Goal: Task Accomplishment & Management: Complete application form

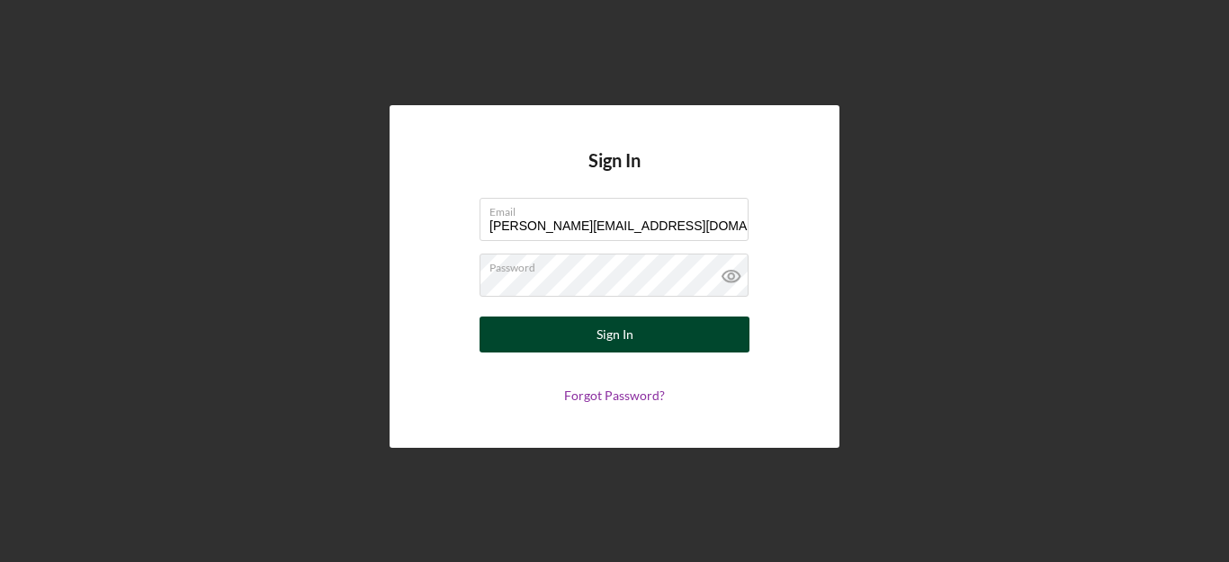
drag, startPoint x: 0, startPoint y: 0, endPoint x: 549, endPoint y: 332, distance: 641.5
click at [549, 332] on button "Sign In" at bounding box center [615, 335] width 270 height 36
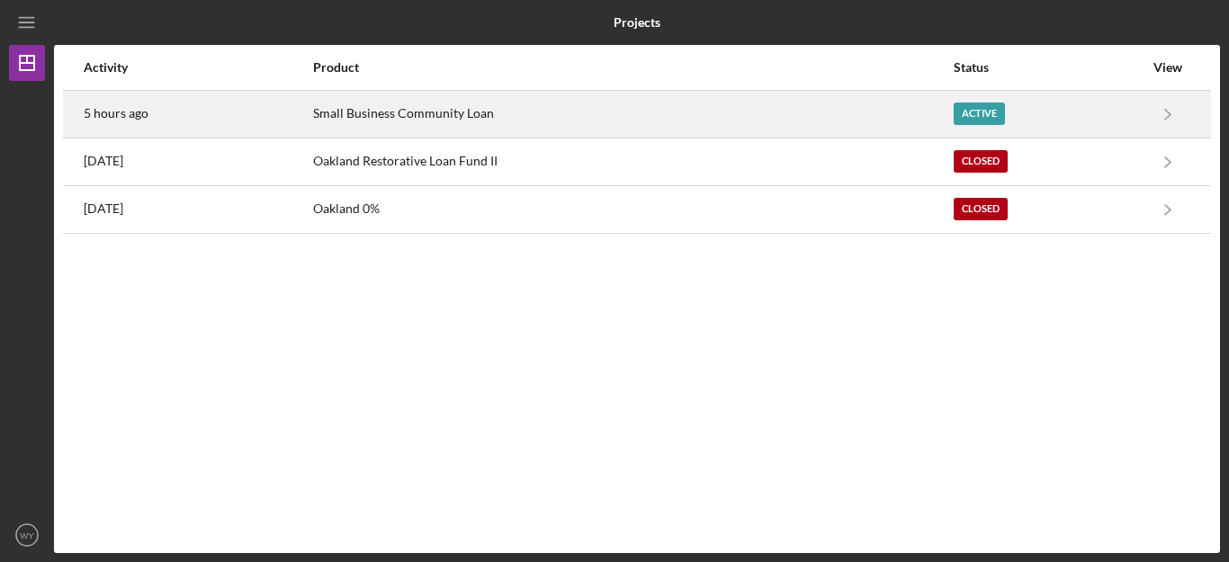
click at [636, 112] on div "Small Business Community Loan" at bounding box center [632, 114] width 639 height 45
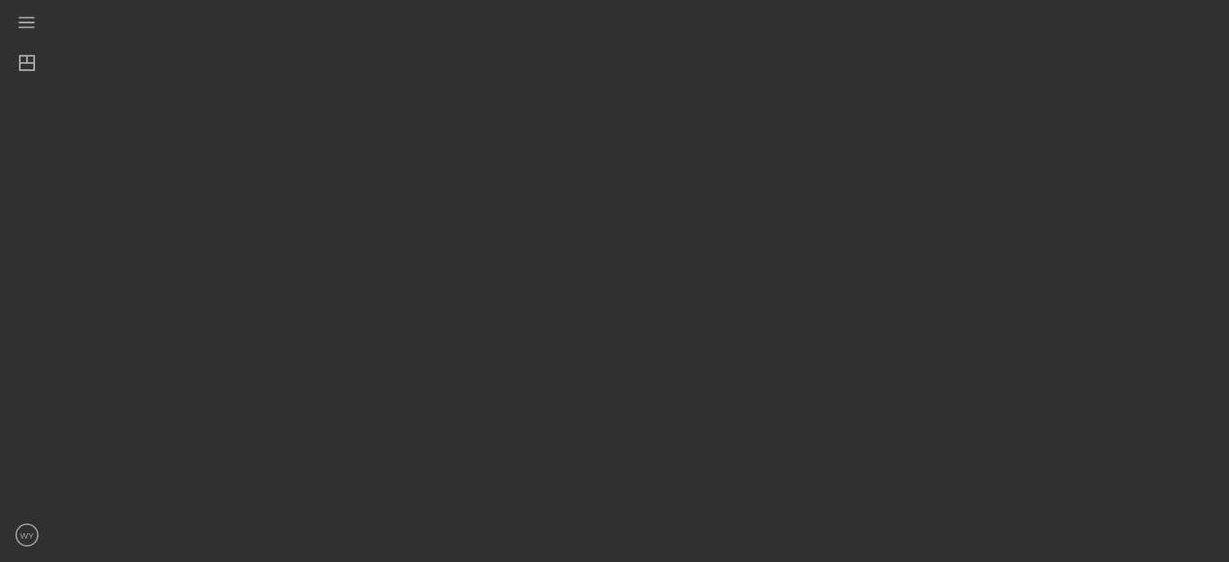
click at [636, 112] on div at bounding box center [637, 276] width 1166 height 553
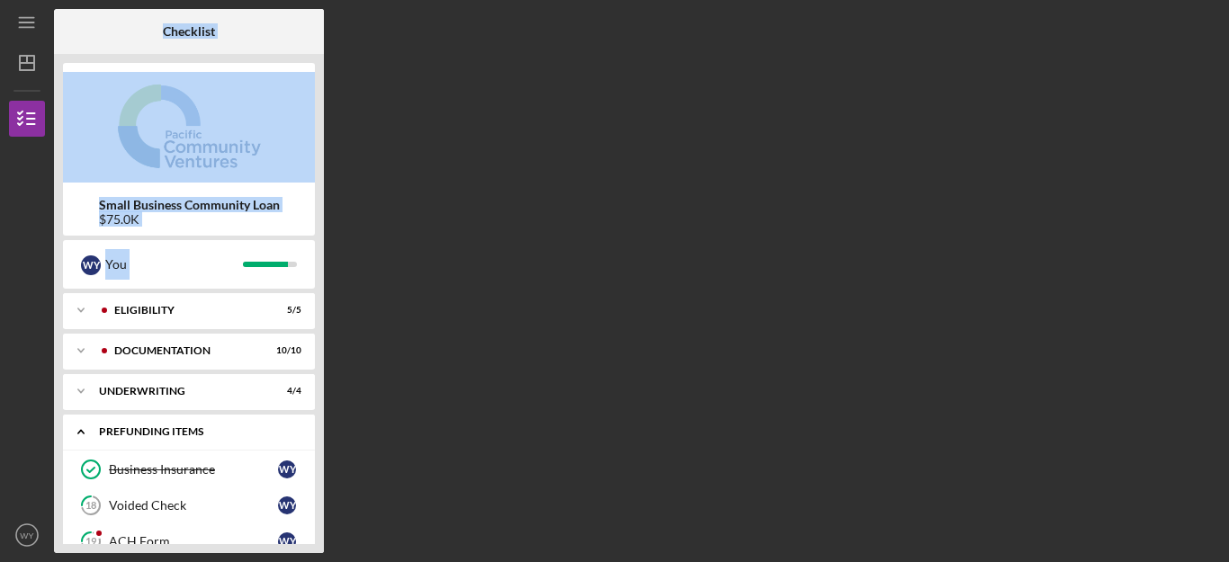
click at [231, 430] on div "Prefunding Items" at bounding box center [195, 432] width 193 height 11
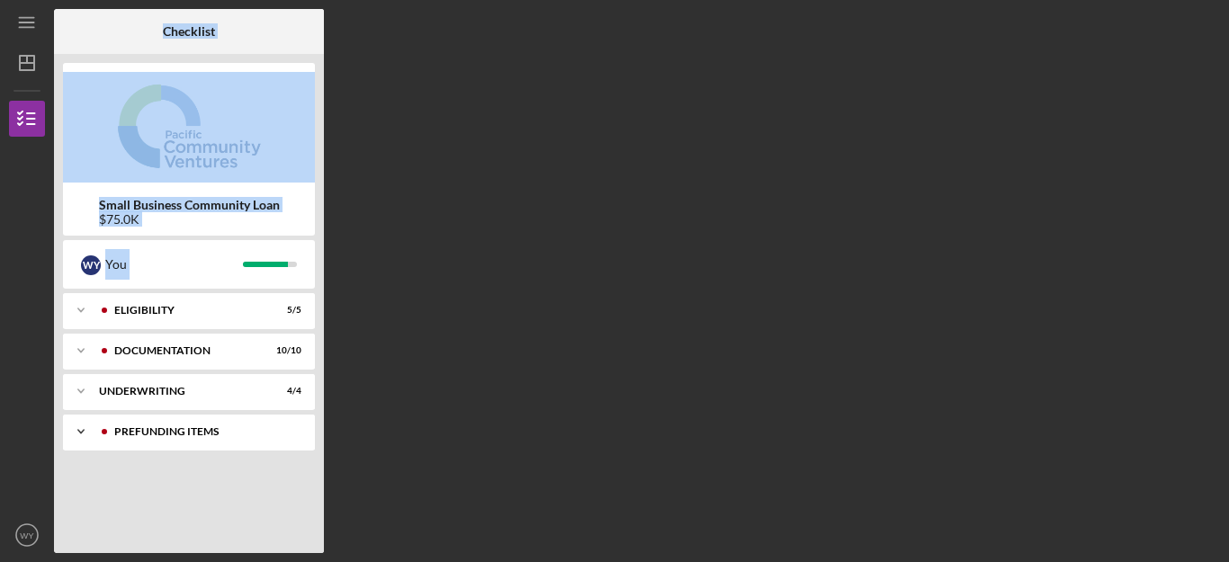
click at [213, 430] on div "Prefunding Items" at bounding box center [203, 432] width 178 height 11
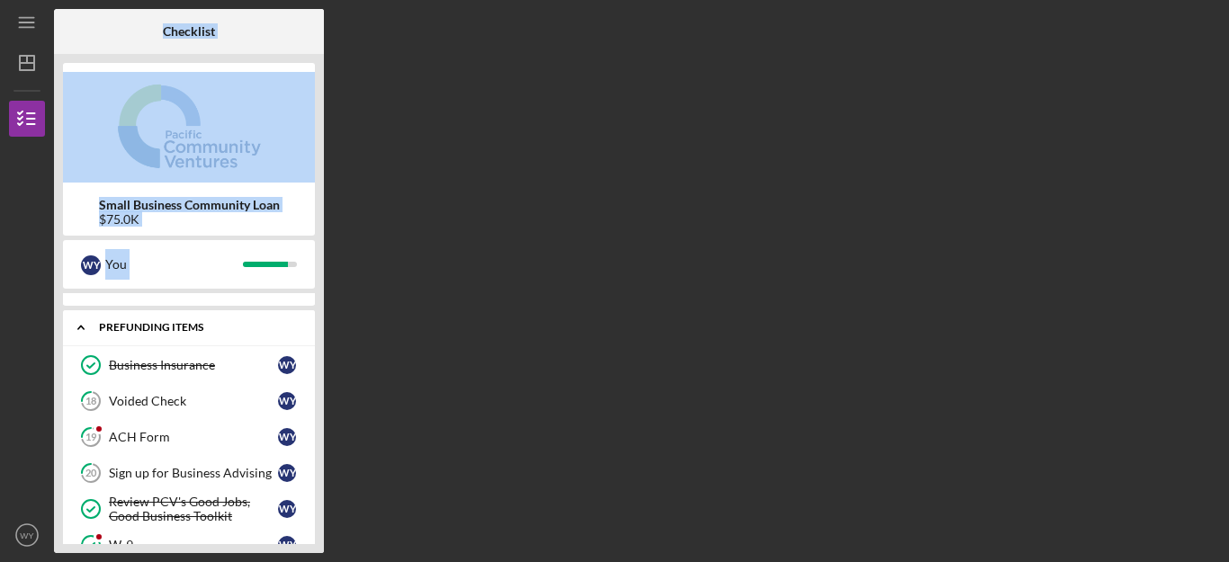
scroll to position [108, 0]
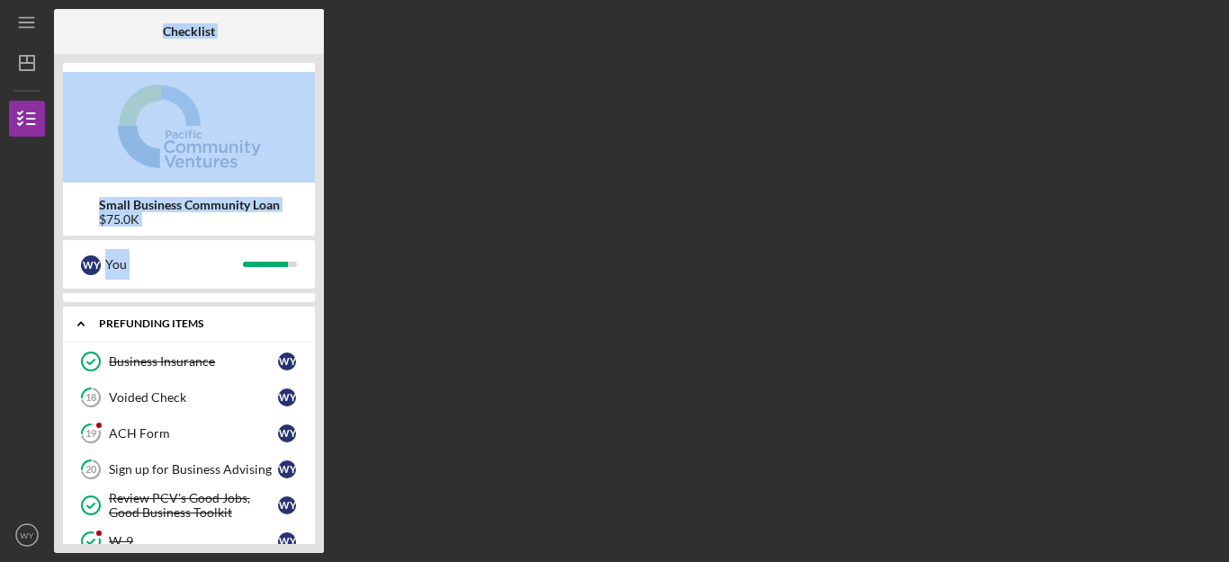
click at [213, 430] on div "ACH Form" at bounding box center [193, 434] width 169 height 14
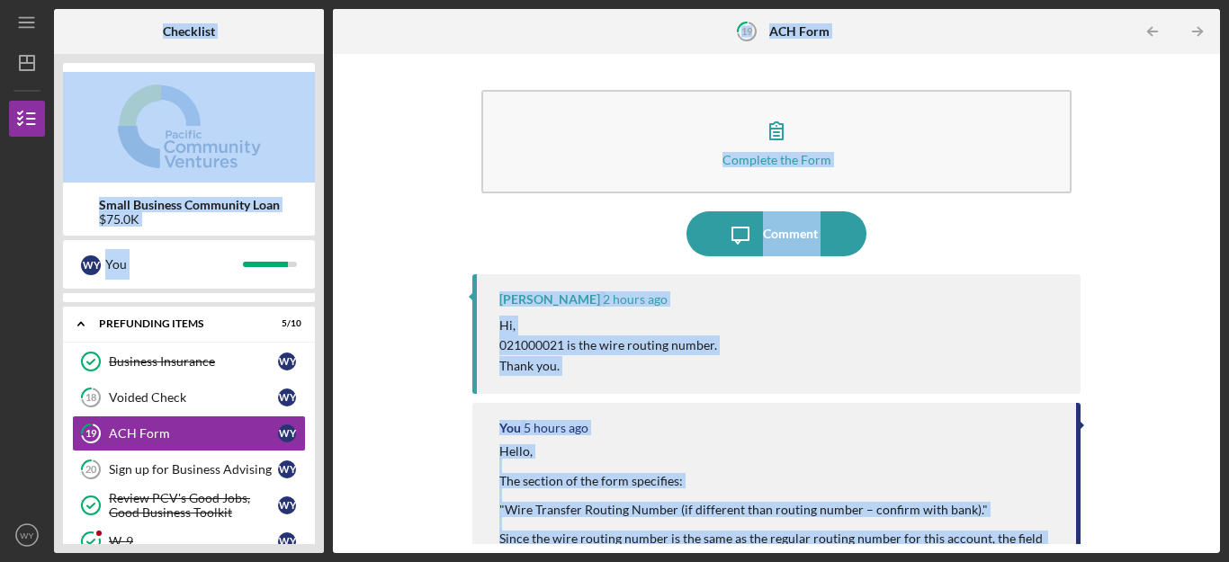
click at [391, 355] on div "Complete the Form Form Icon/Message Comment [PERSON_NAME] 2 hours ago Hi, 02100…" at bounding box center [776, 303] width 869 height 481
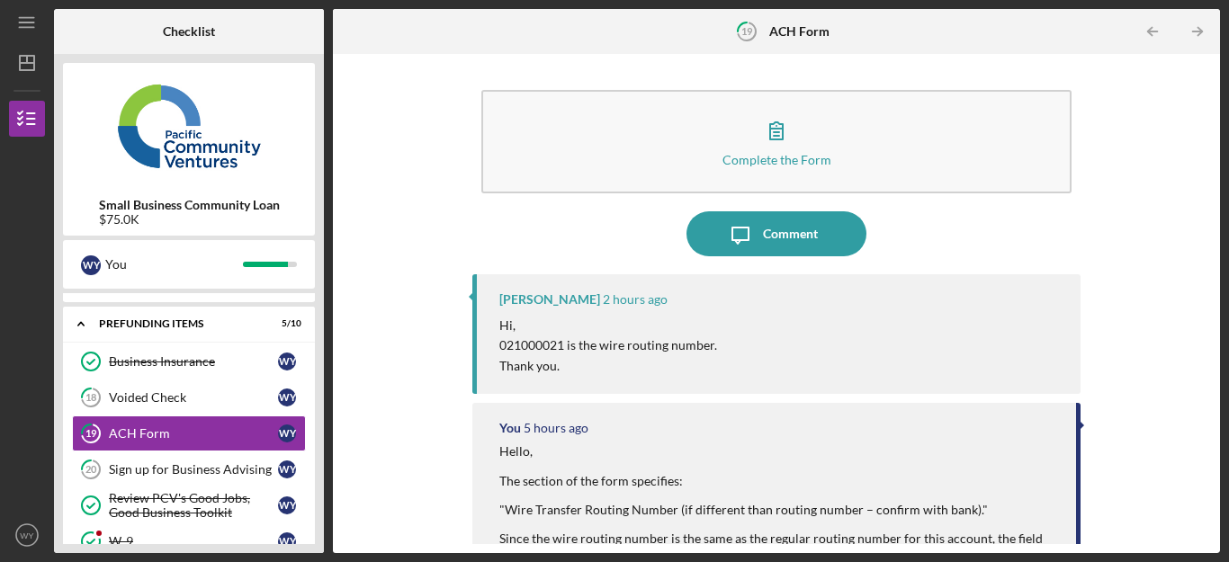
click at [391, 355] on div "Complete the Form Form Icon/Message Comment [PERSON_NAME] 2 hours ago Hi, 02100…" at bounding box center [776, 303] width 869 height 481
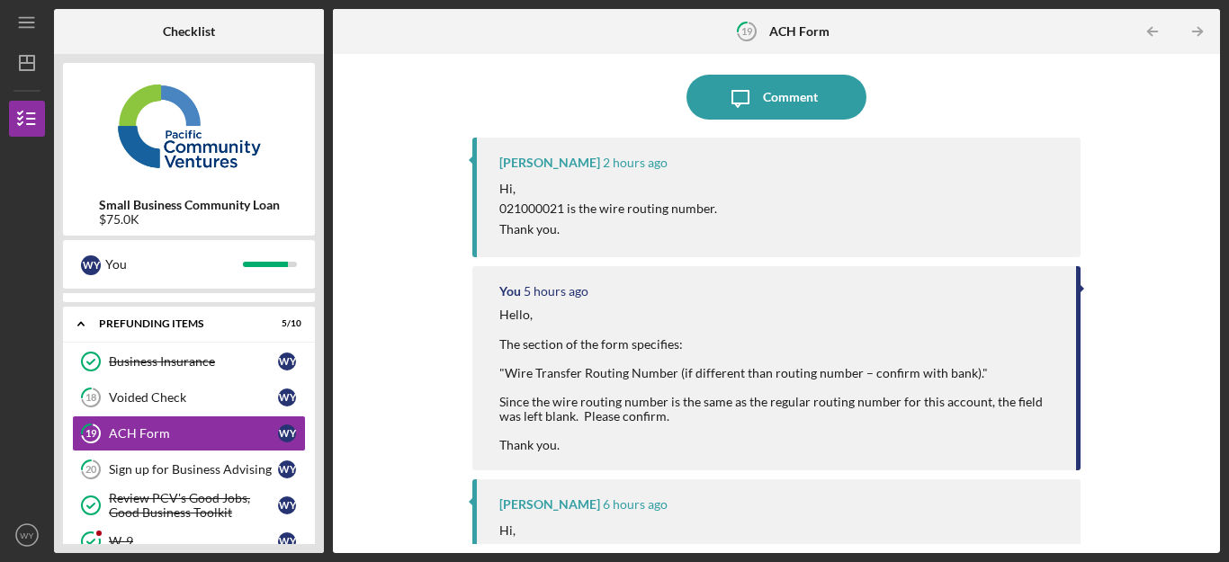
scroll to position [144, 0]
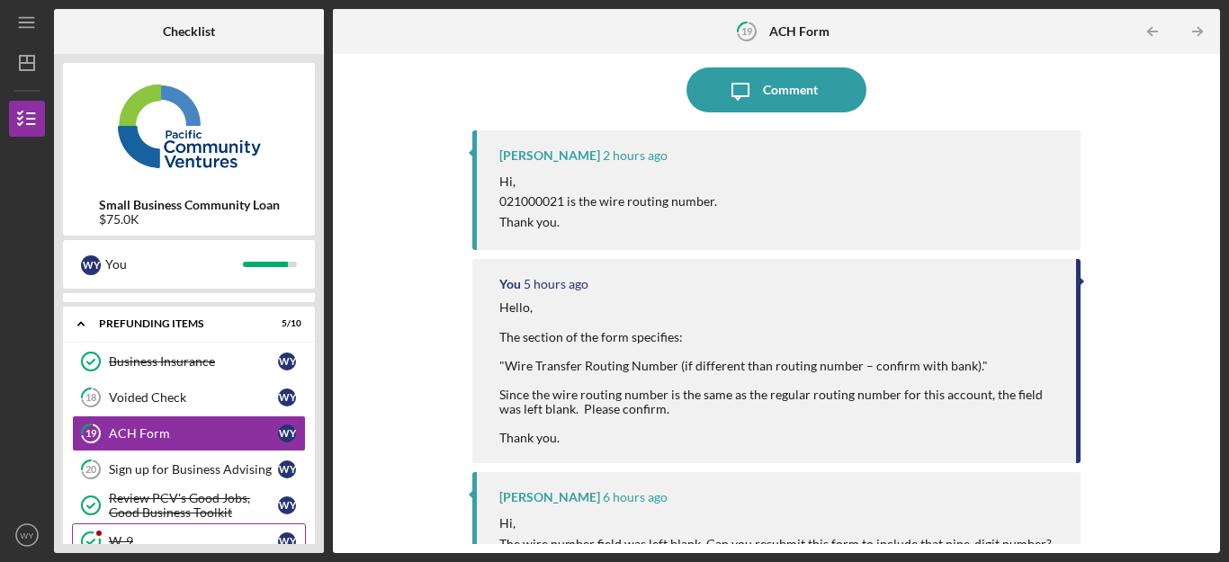
click at [116, 536] on div "W-9" at bounding box center [193, 542] width 169 height 14
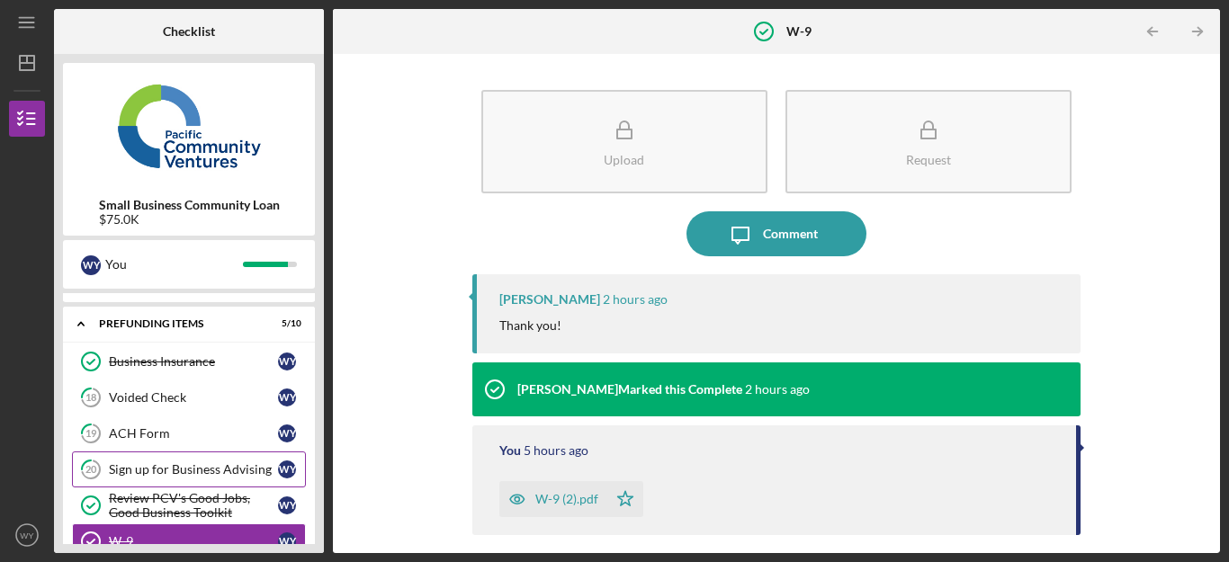
click at [147, 480] on link "20 Sign up for Business Advising W Y" at bounding box center [189, 470] width 234 height 36
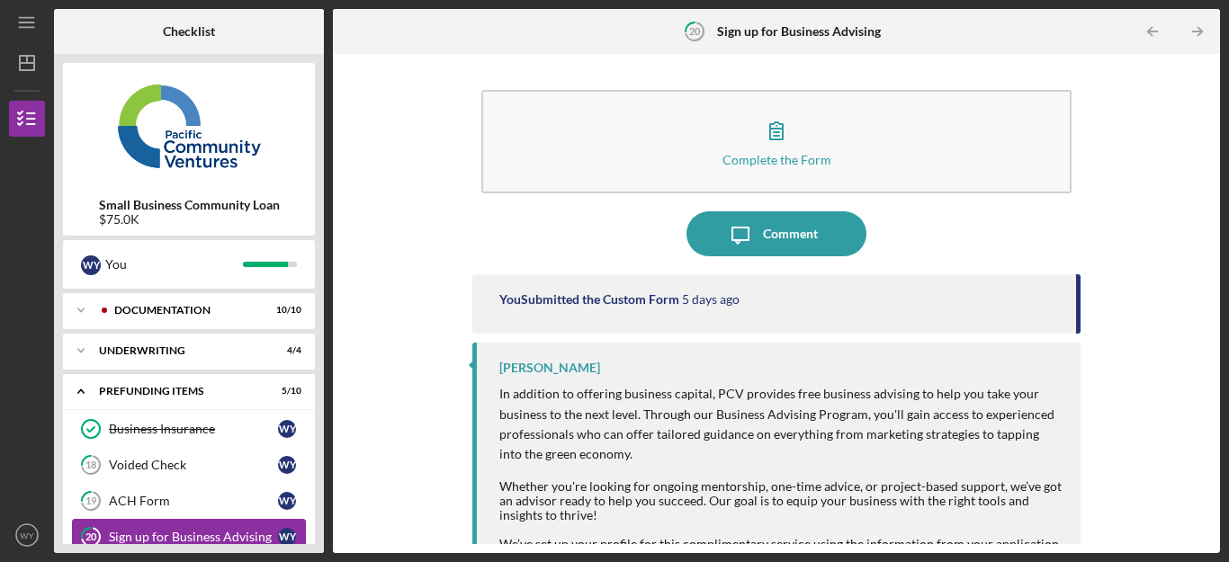
scroll to position [33, 0]
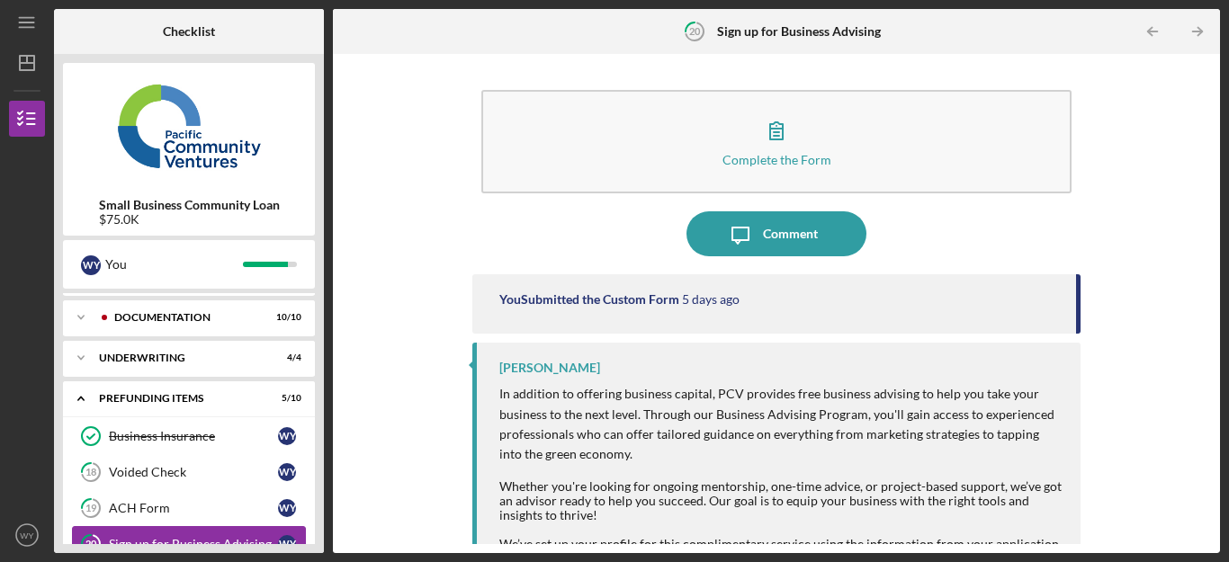
click at [147, 480] on div "Voided Check" at bounding box center [193, 472] width 169 height 14
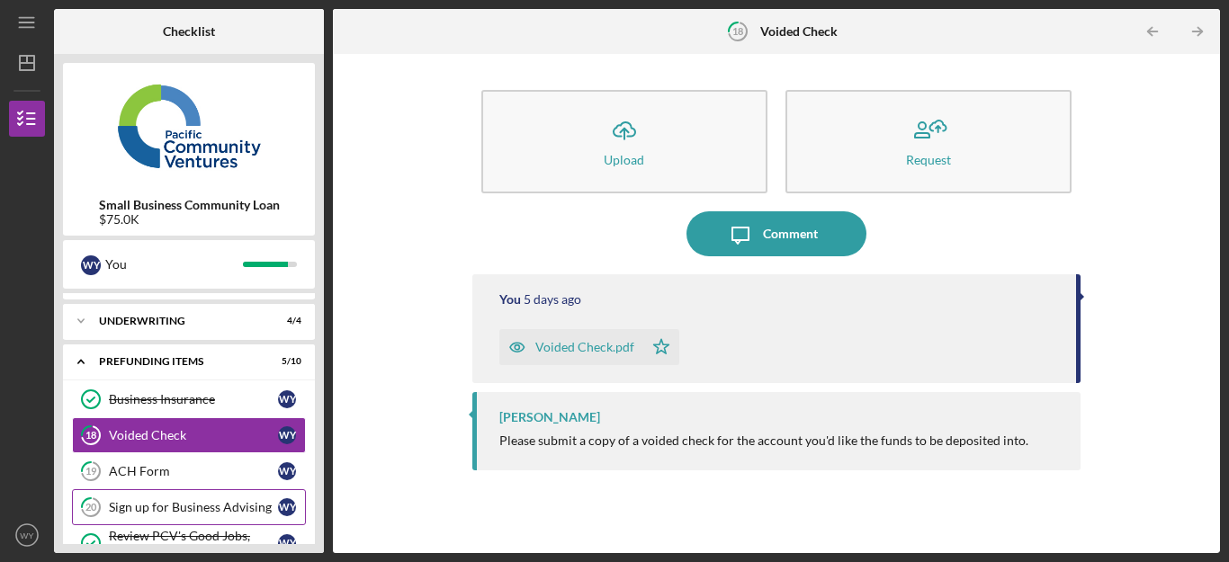
scroll to position [69, 0]
click at [147, 480] on div "ACH Form" at bounding box center [193, 472] width 169 height 14
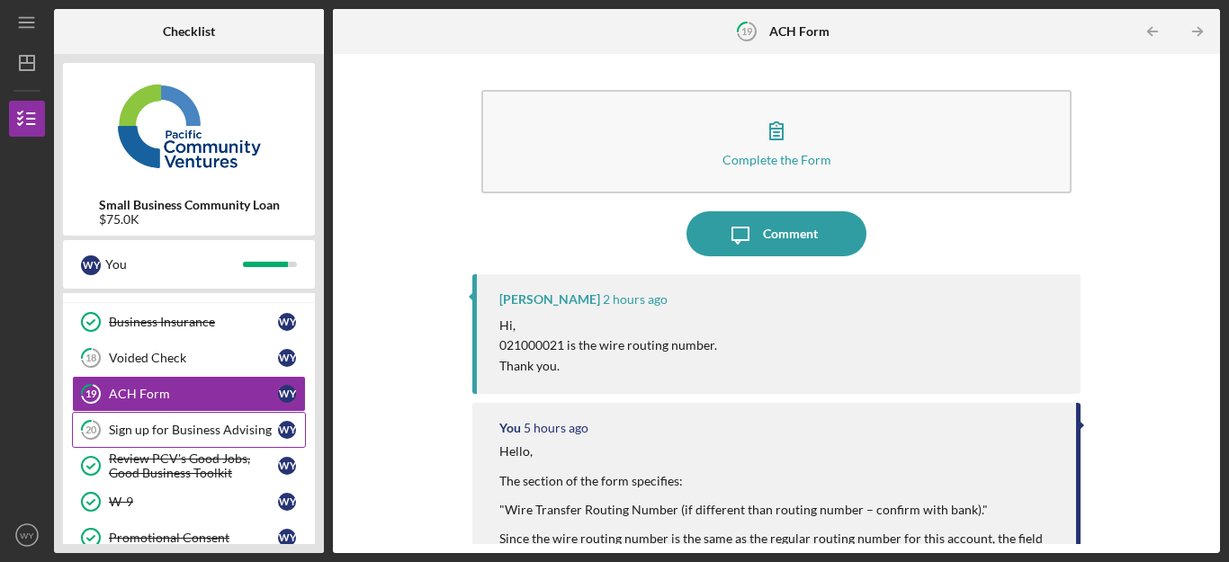
scroll to position [144, 0]
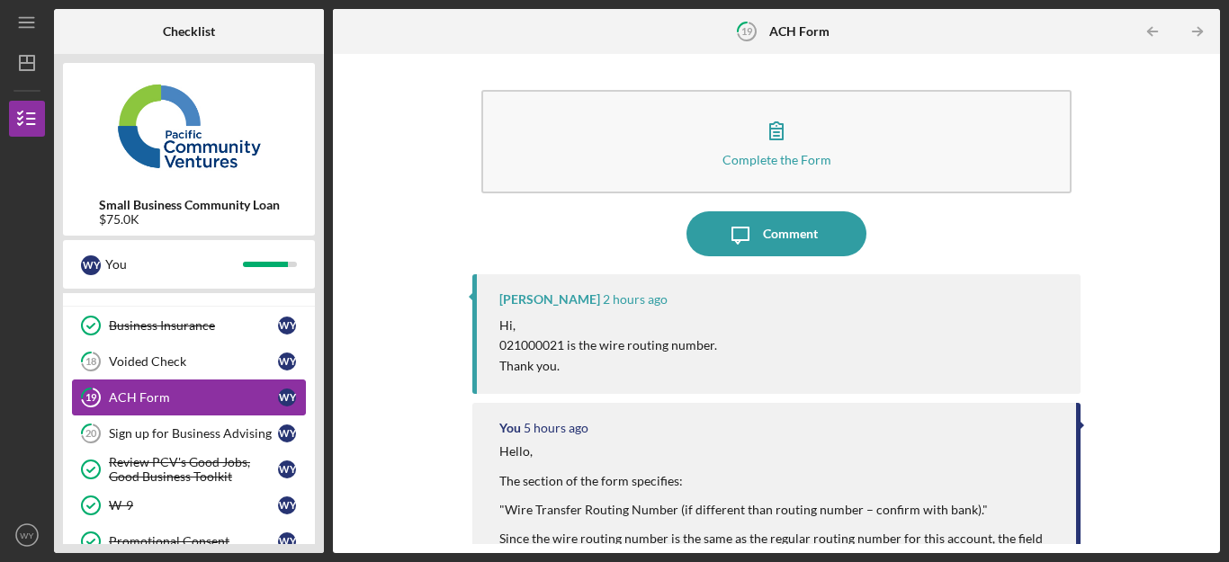
click at [157, 390] on link "19 ACH Form W Y" at bounding box center [189, 398] width 234 height 36
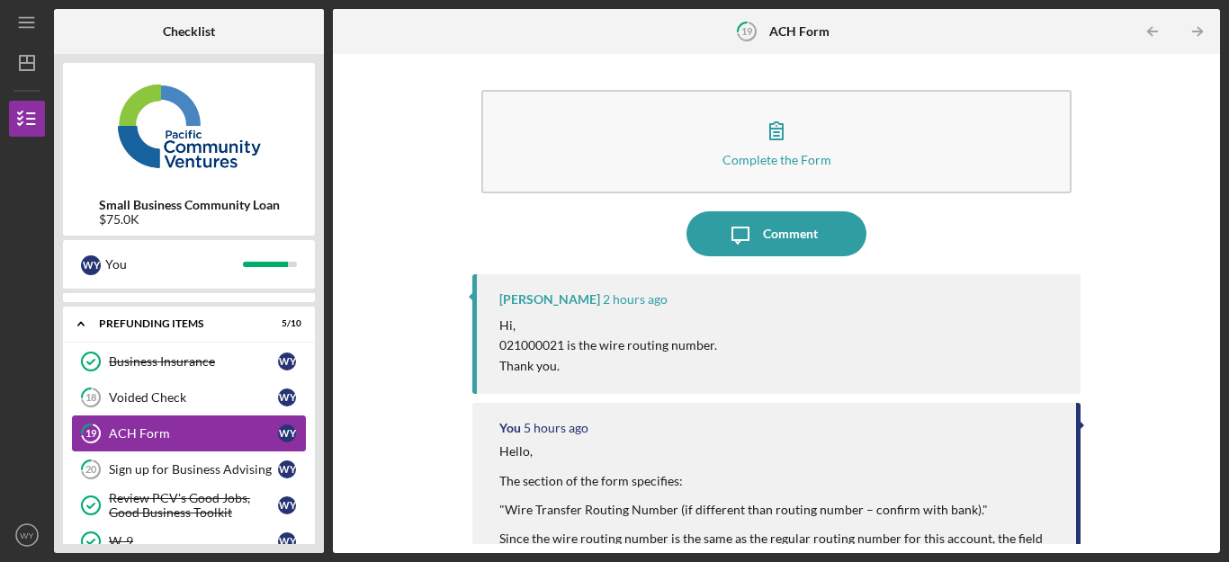
click at [157, 390] on link "18 Voided Check W Y" at bounding box center [189, 398] width 234 height 36
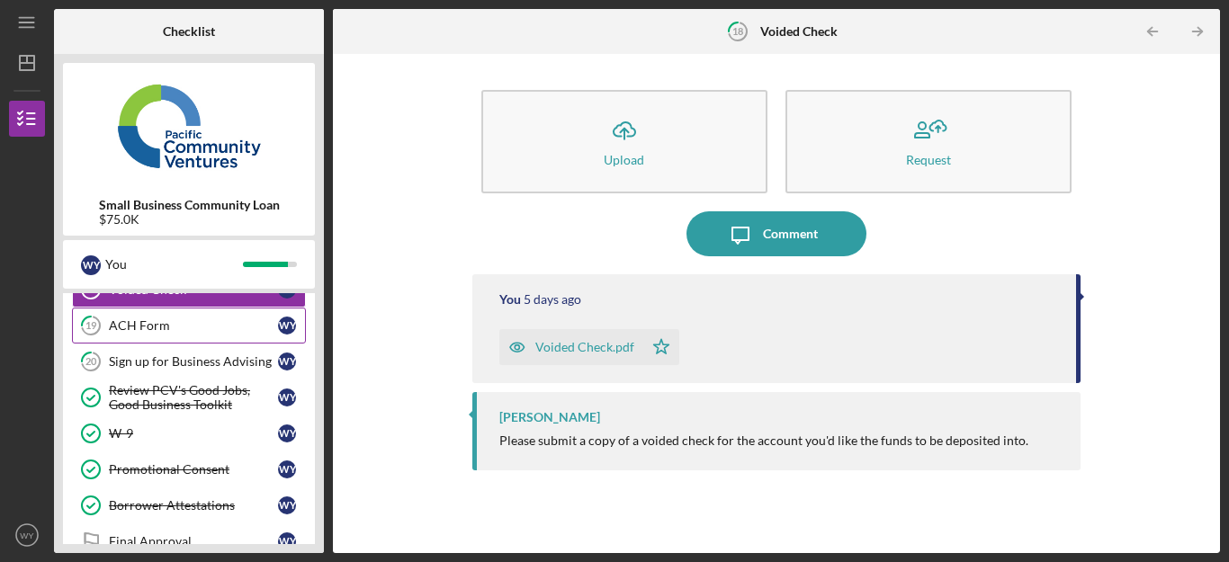
scroll to position [180, 0]
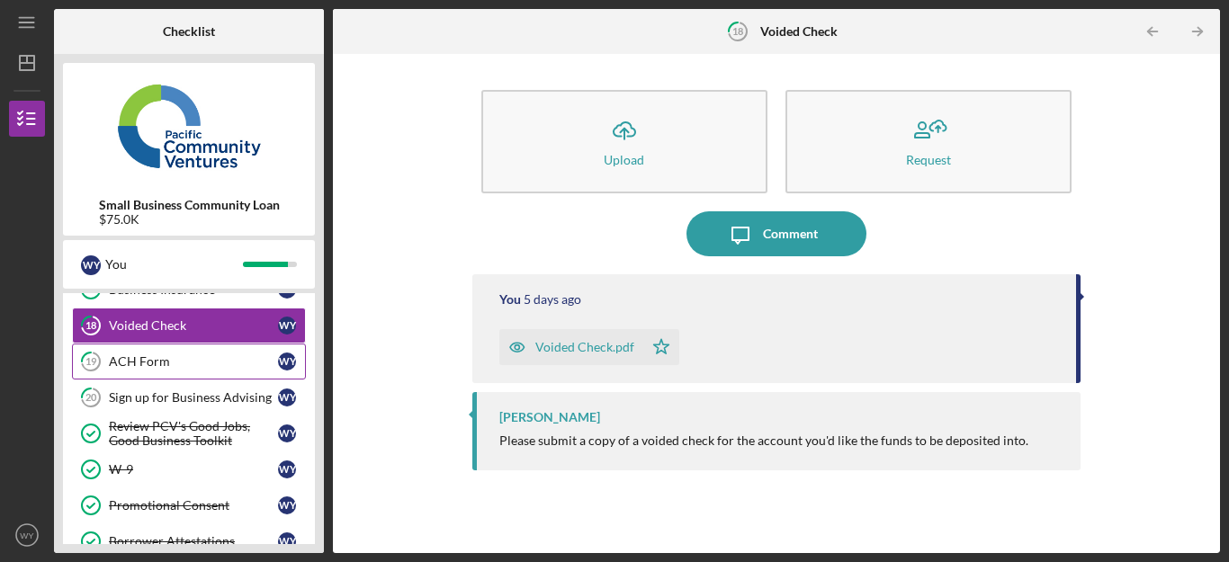
click at [157, 390] on link "20 Sign up for Business Advising W Y" at bounding box center [189, 398] width 234 height 36
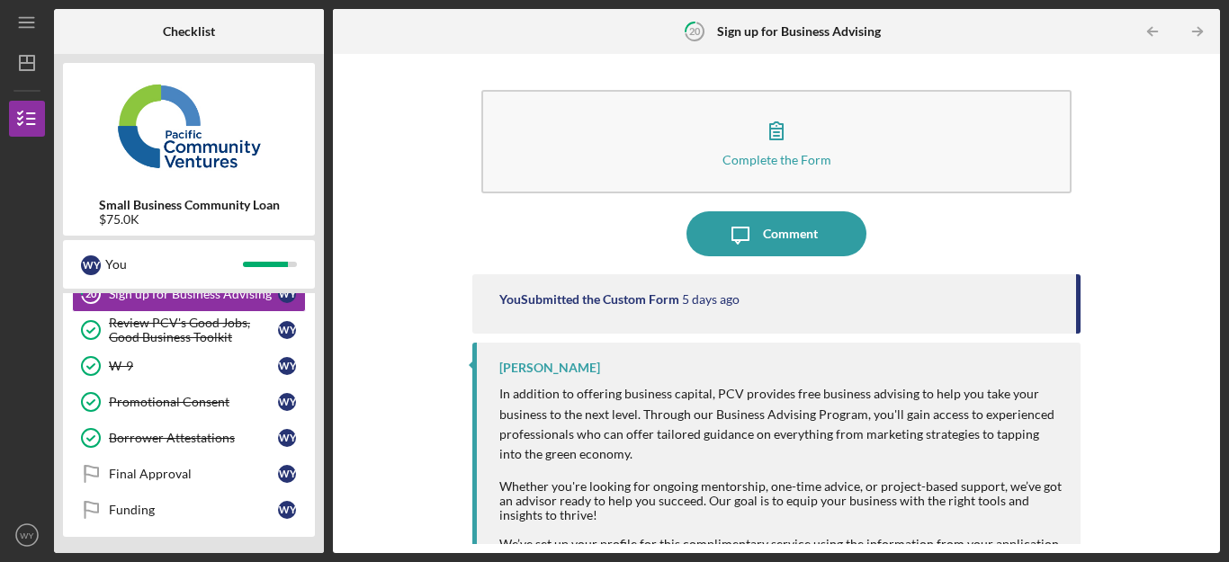
scroll to position [285, 0]
click at [141, 366] on div "W-9" at bounding box center [193, 364] width 169 height 14
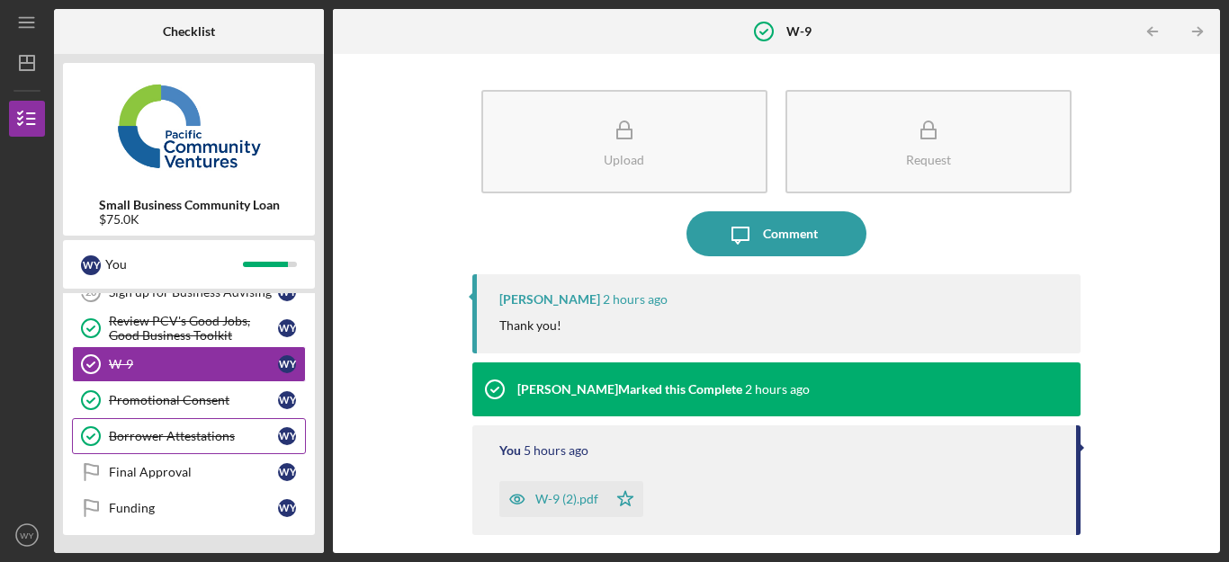
click at [156, 431] on div "Borrower Attestations" at bounding box center [193, 436] width 169 height 14
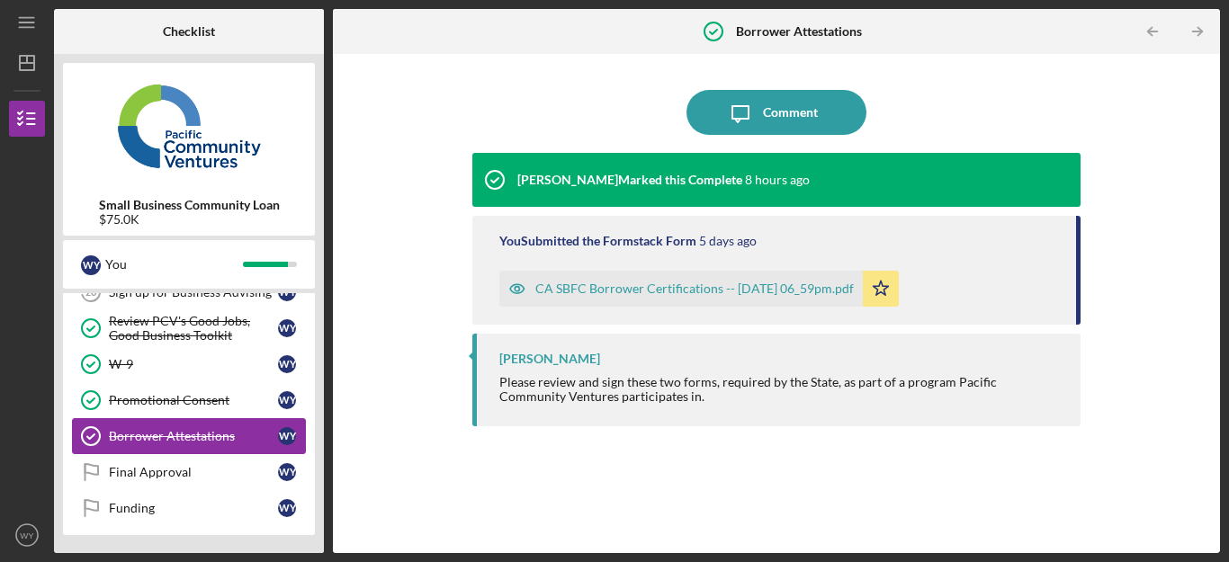
click at [209, 439] on div "Borrower Attestations" at bounding box center [193, 436] width 169 height 14
click at [154, 427] on link "Borrower Attestations Borrower Attestations W Y" at bounding box center [189, 436] width 234 height 36
click at [150, 477] on div "Final Approval" at bounding box center [193, 472] width 169 height 14
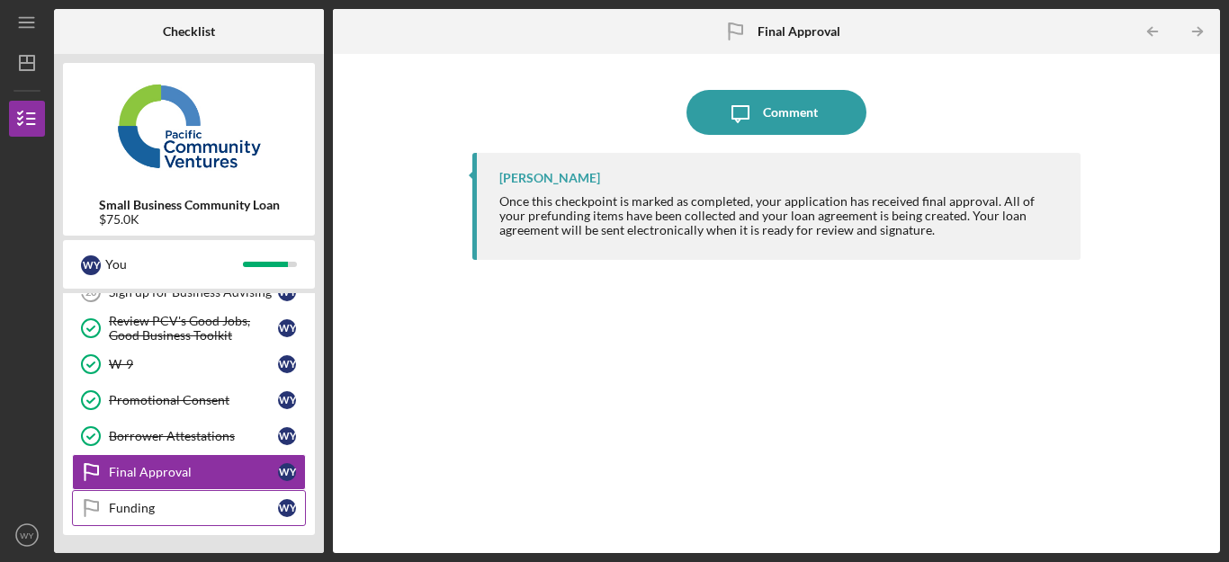
click at [151, 503] on div "Funding" at bounding box center [193, 508] width 169 height 14
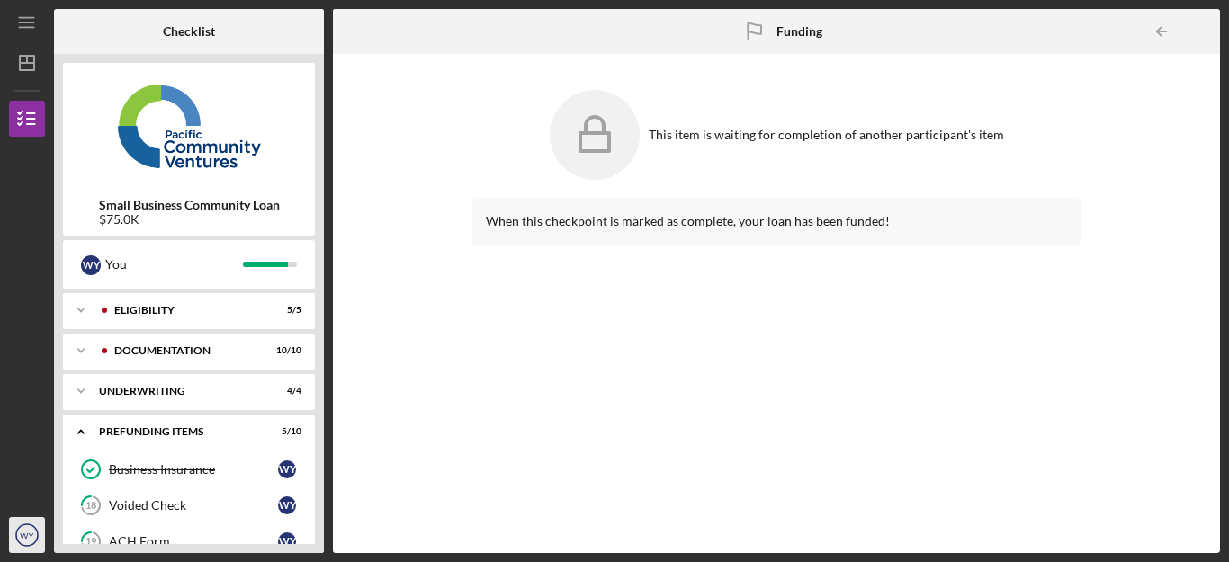
click at [23, 546] on circle "button" at bounding box center [27, 536] width 22 height 22
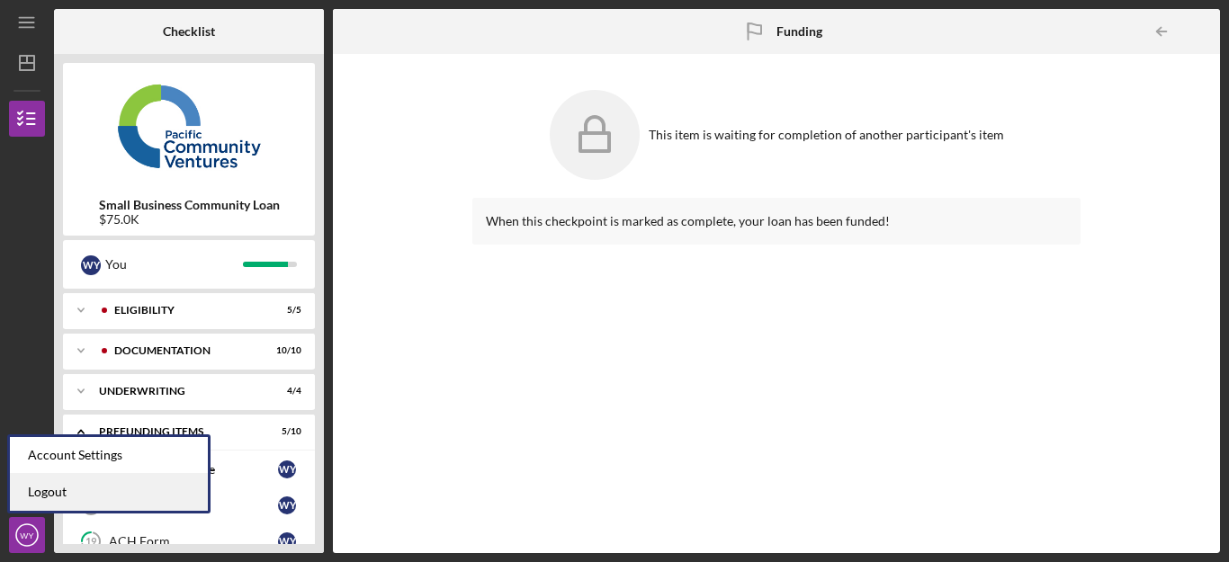
click at [80, 491] on link "Logout" at bounding box center [109, 492] width 198 height 37
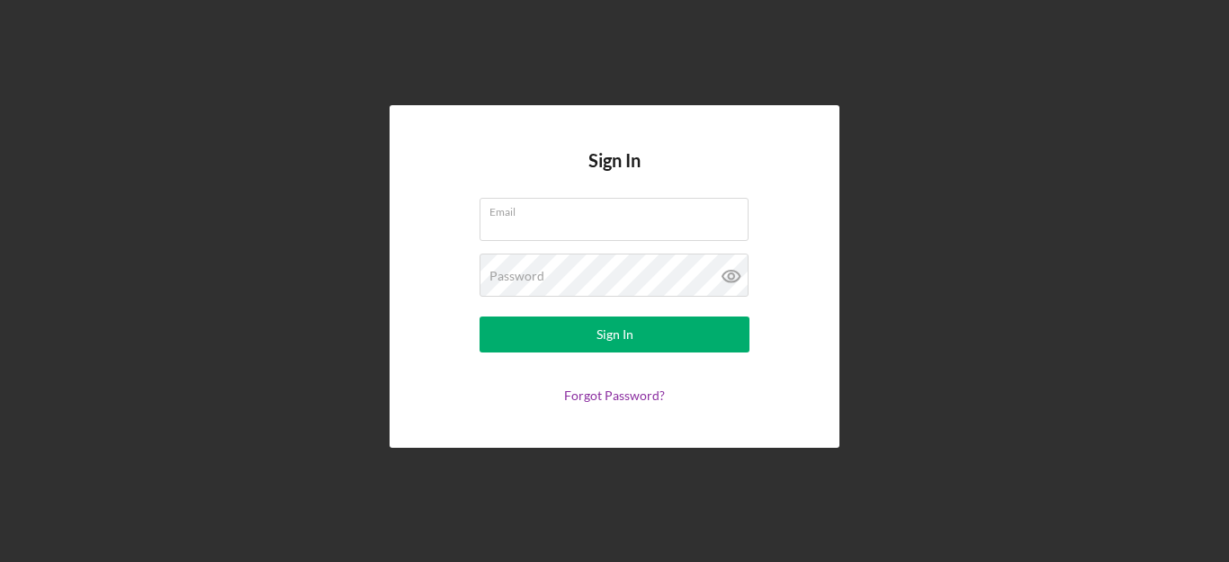
type input "[PERSON_NAME][EMAIL_ADDRESS][DOMAIN_NAME]"
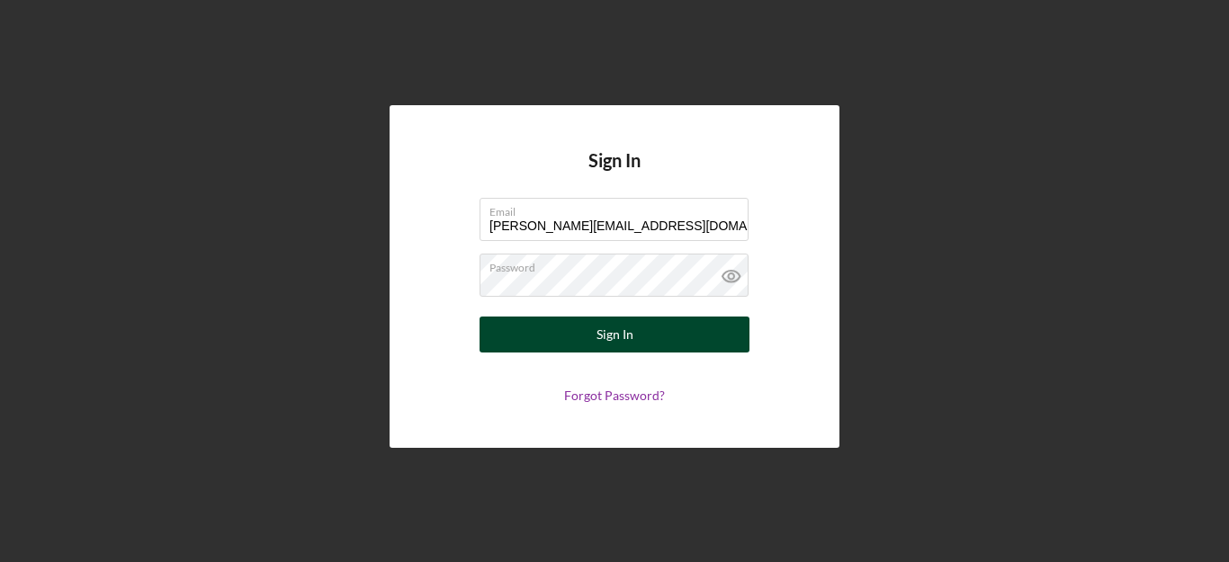
click at [597, 339] on div "Sign In" at bounding box center [615, 335] width 37 height 36
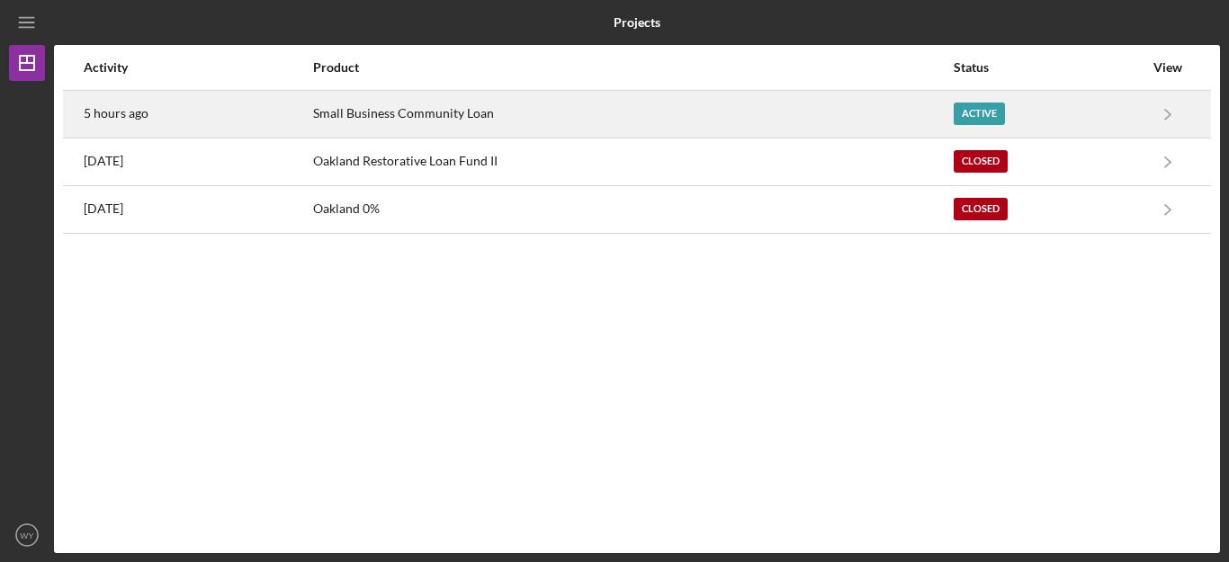
click at [983, 111] on div "Active" at bounding box center [979, 114] width 51 height 22
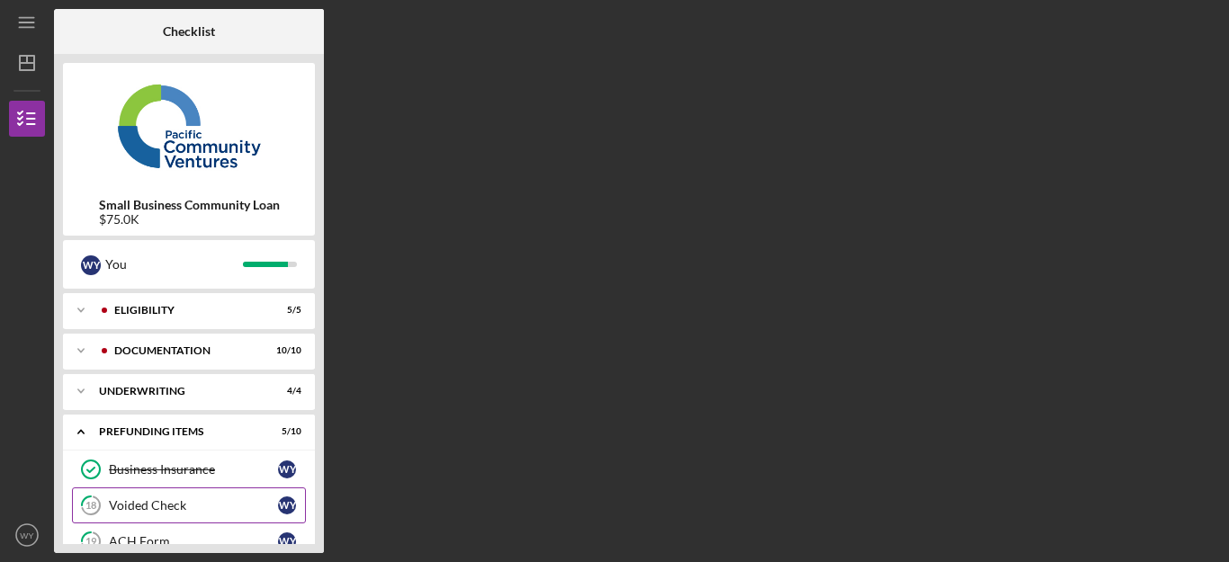
click at [130, 508] on div "Voided Check" at bounding box center [193, 506] width 169 height 14
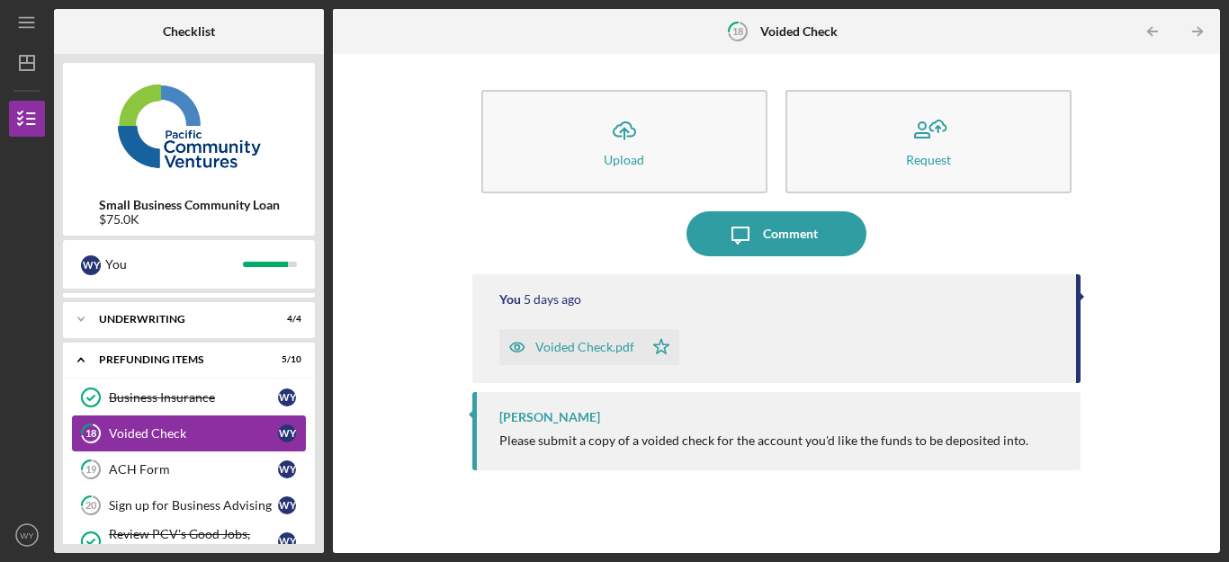
scroll to position [108, 0]
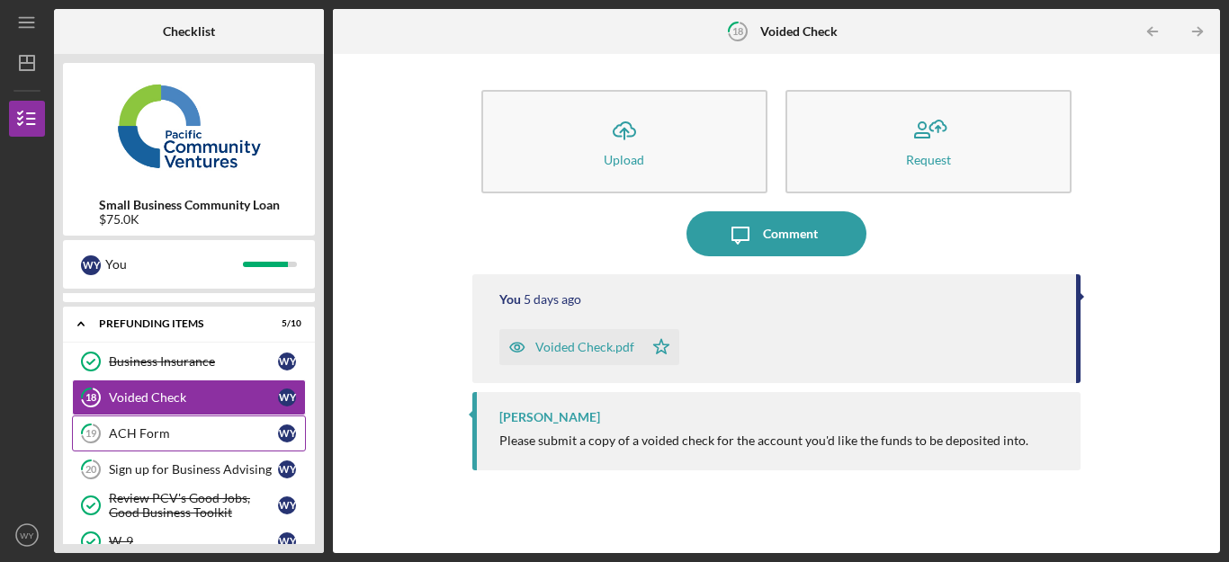
click at [135, 442] on link "19 ACH Form W Y" at bounding box center [189, 434] width 234 height 36
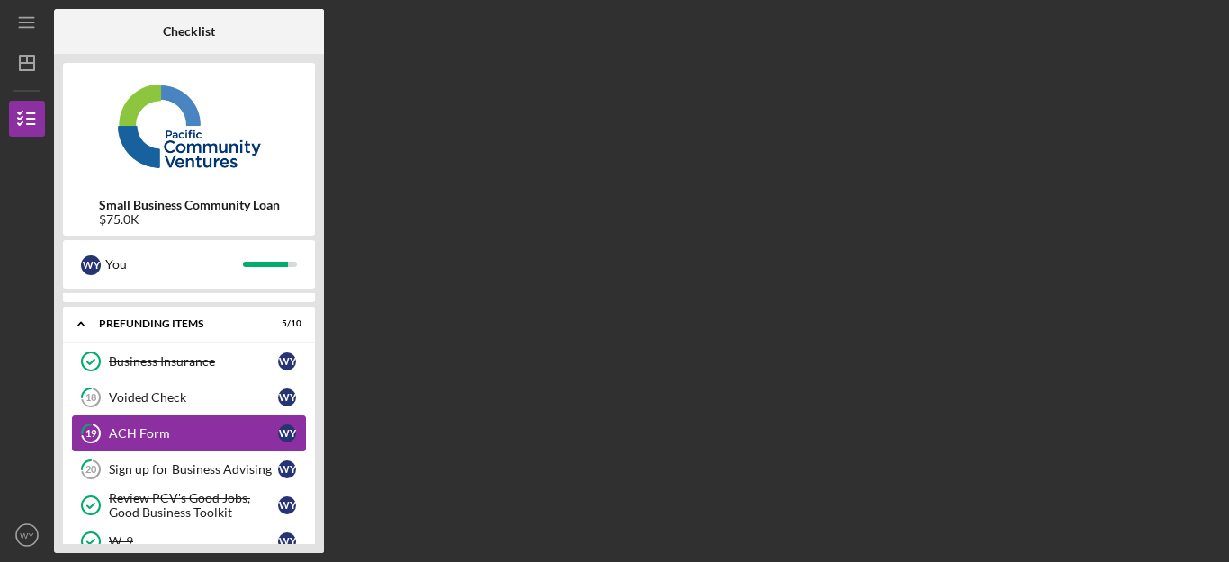
click at [135, 442] on link "19 ACH Form W Y" at bounding box center [189, 434] width 234 height 36
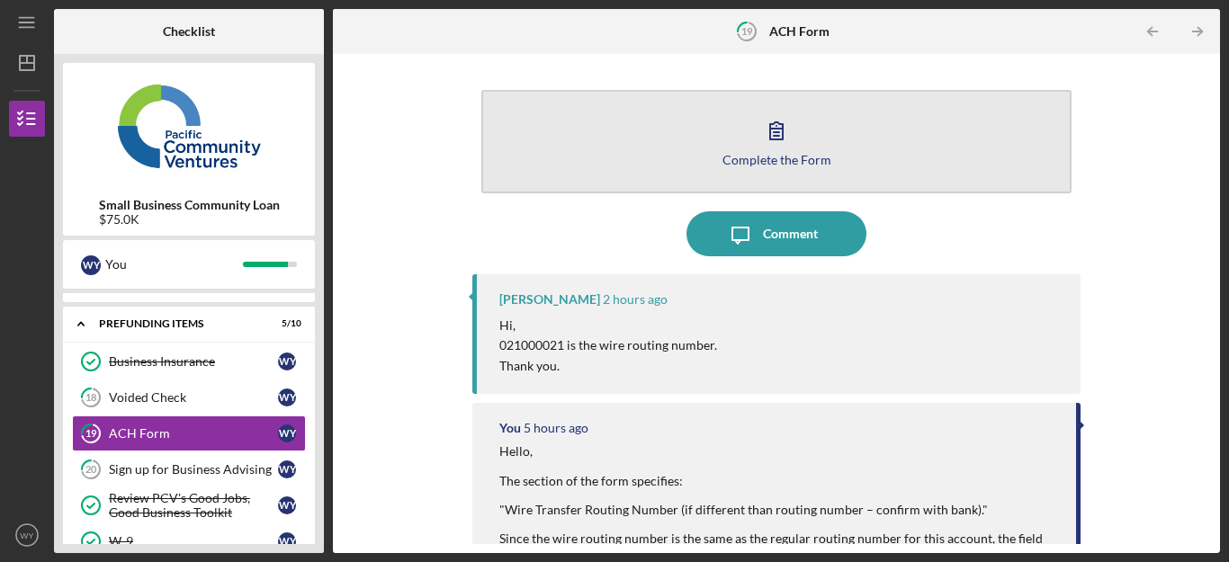
click at [774, 150] on icon "button" at bounding box center [776, 130] width 45 height 45
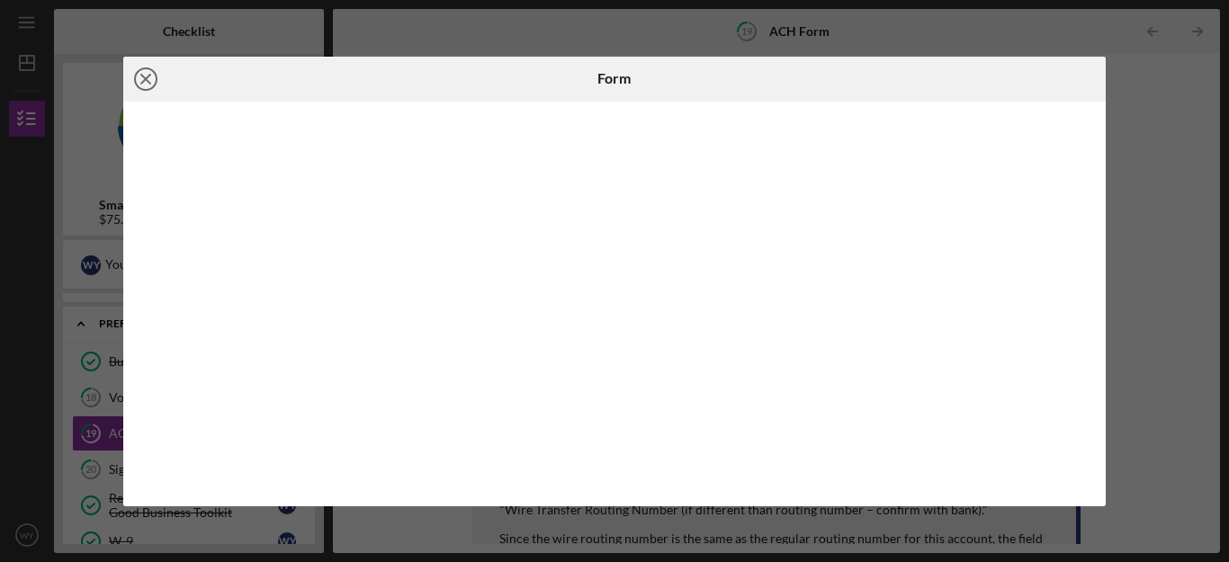
click at [141, 72] on icon "Icon/Close" at bounding box center [145, 79] width 45 height 45
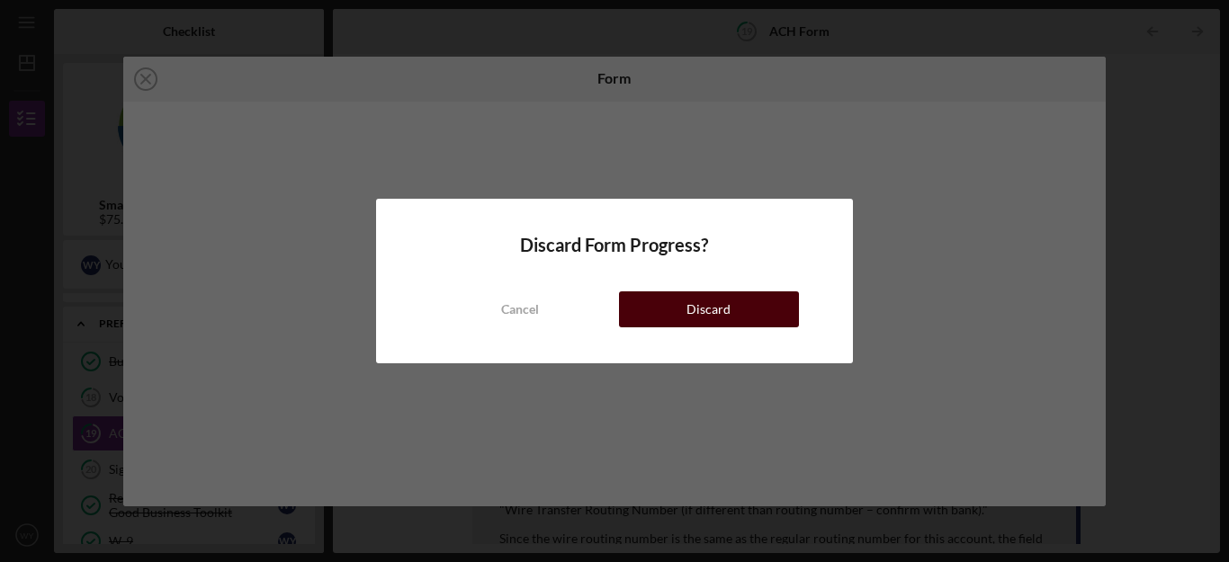
click at [696, 322] on div "Discard" at bounding box center [709, 310] width 44 height 36
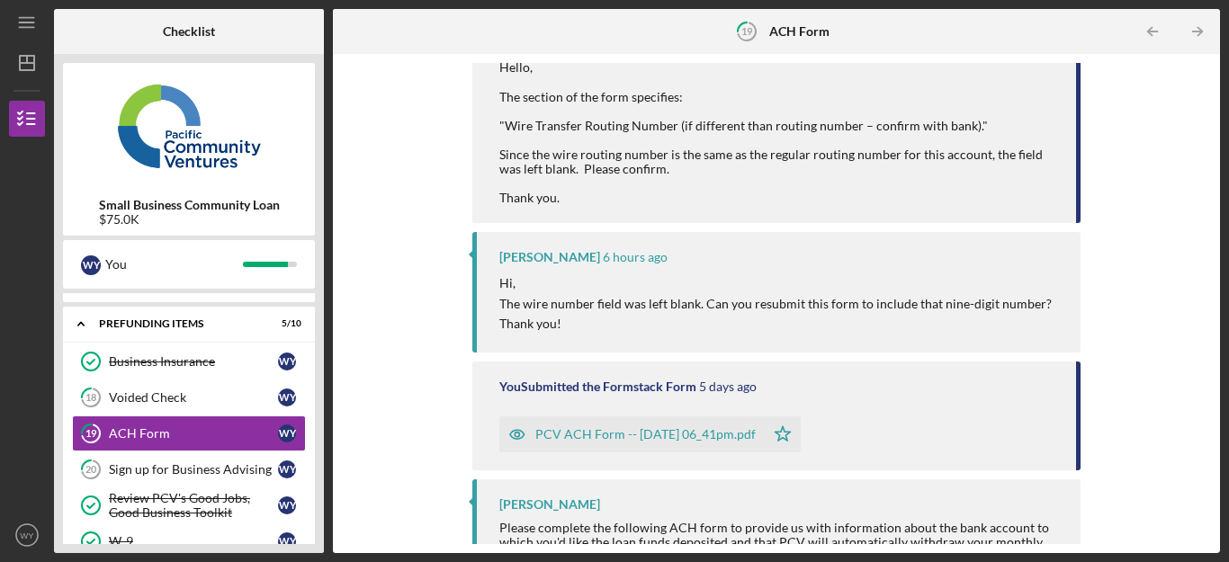
scroll to position [427, 0]
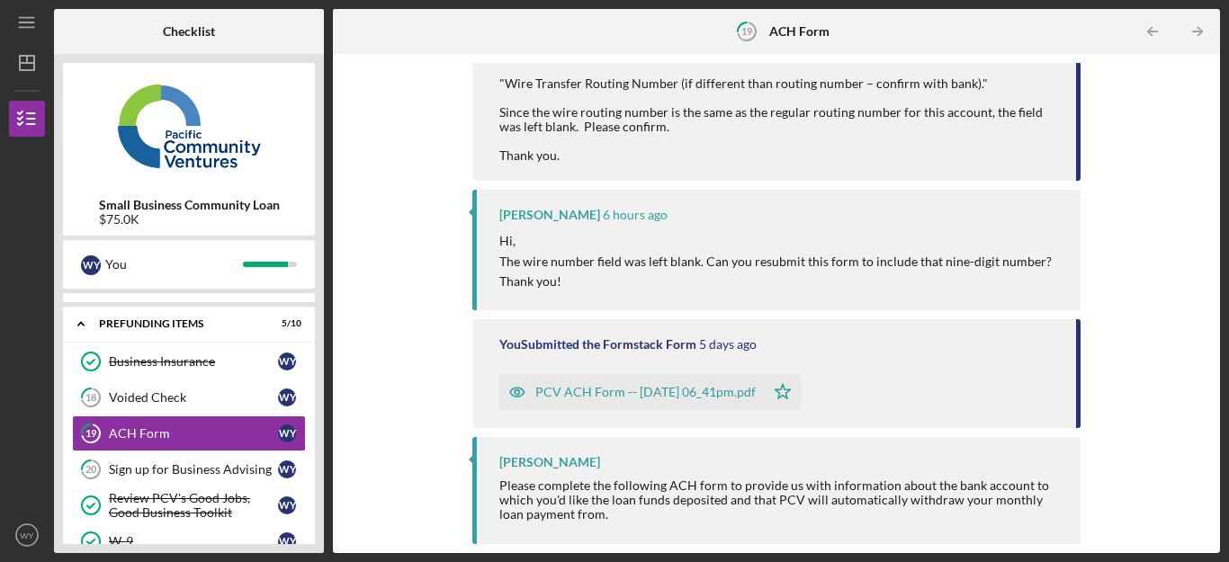
click at [571, 385] on div "PCV ACH Form -- [DATE] 06_41pm.pdf" at bounding box center [645, 392] width 220 height 14
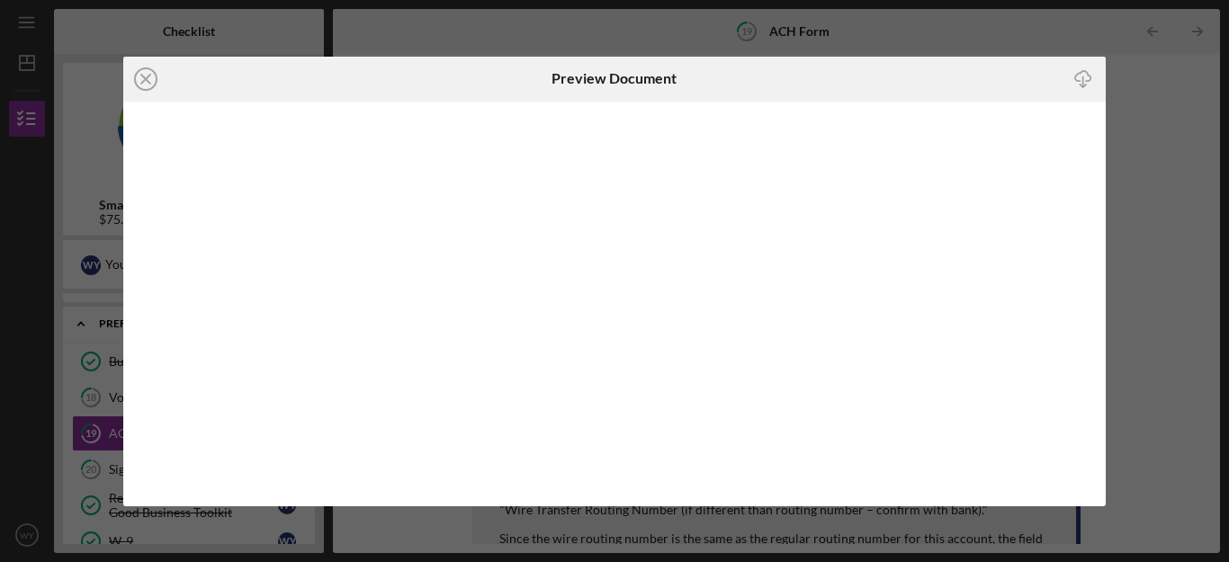
scroll to position [427, 0]
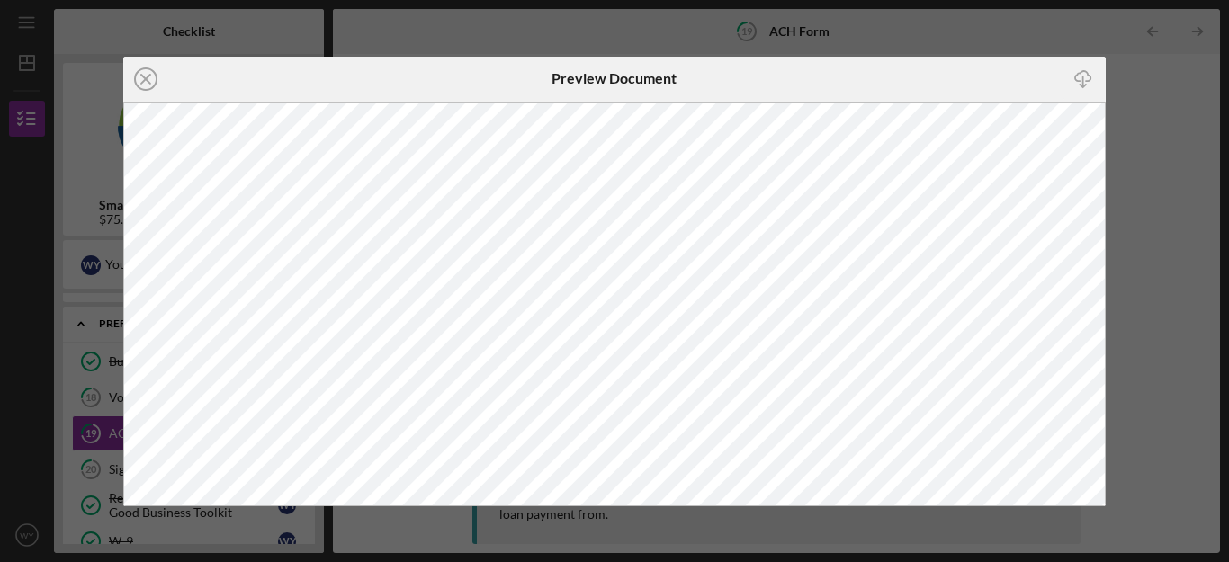
click at [139, 77] on icon "Icon/Close" at bounding box center [145, 79] width 45 height 45
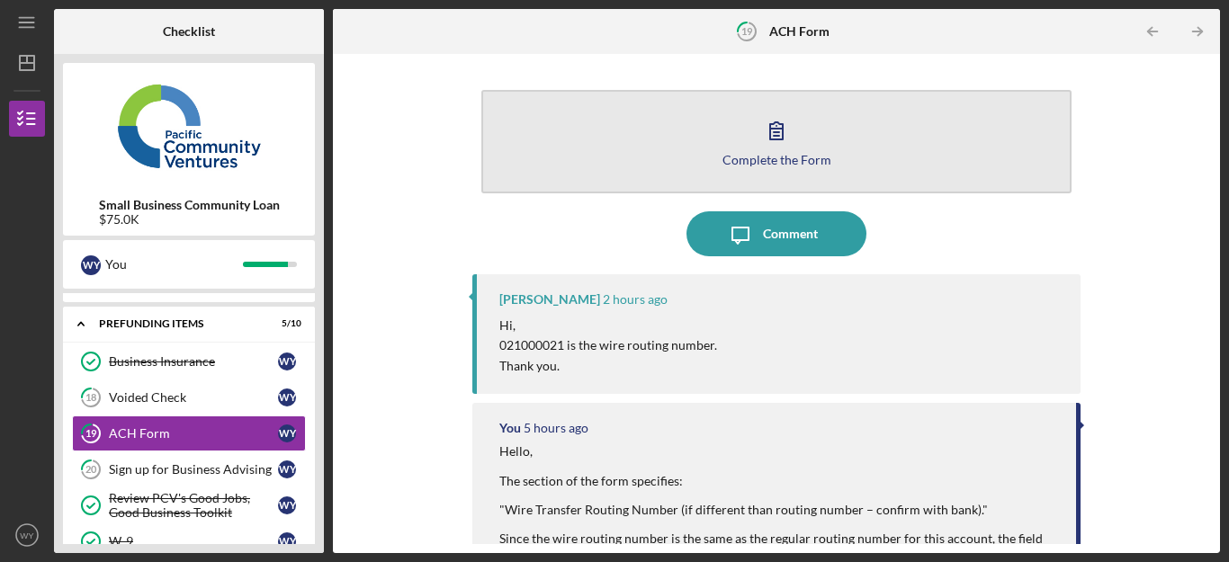
click at [768, 147] on icon "button" at bounding box center [776, 130] width 45 height 45
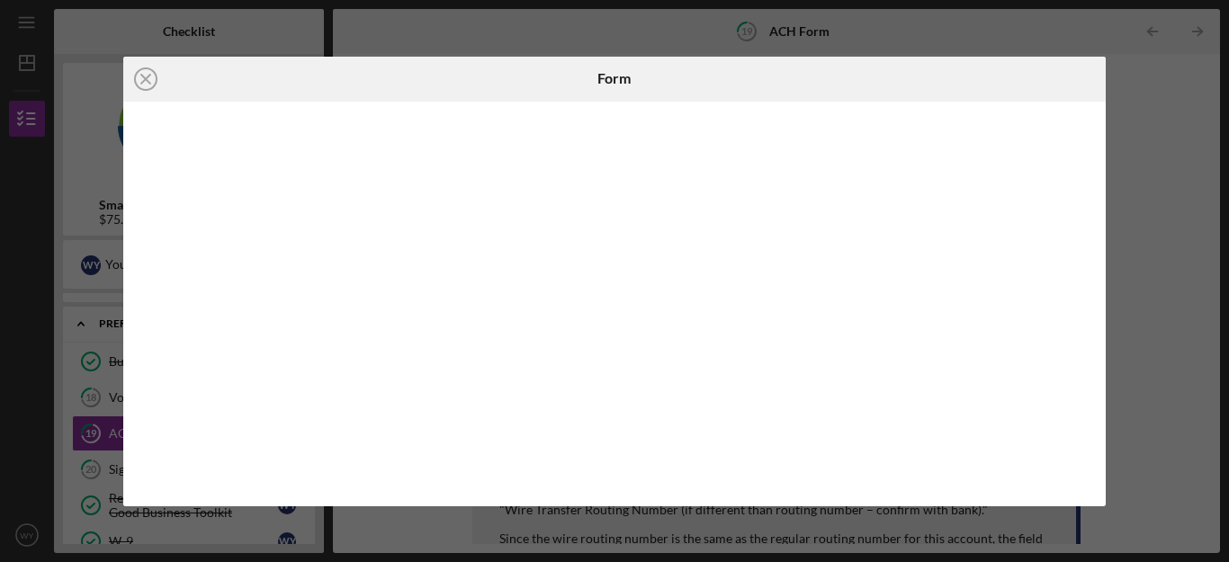
click at [142, 81] on line at bounding box center [145, 79] width 9 height 9
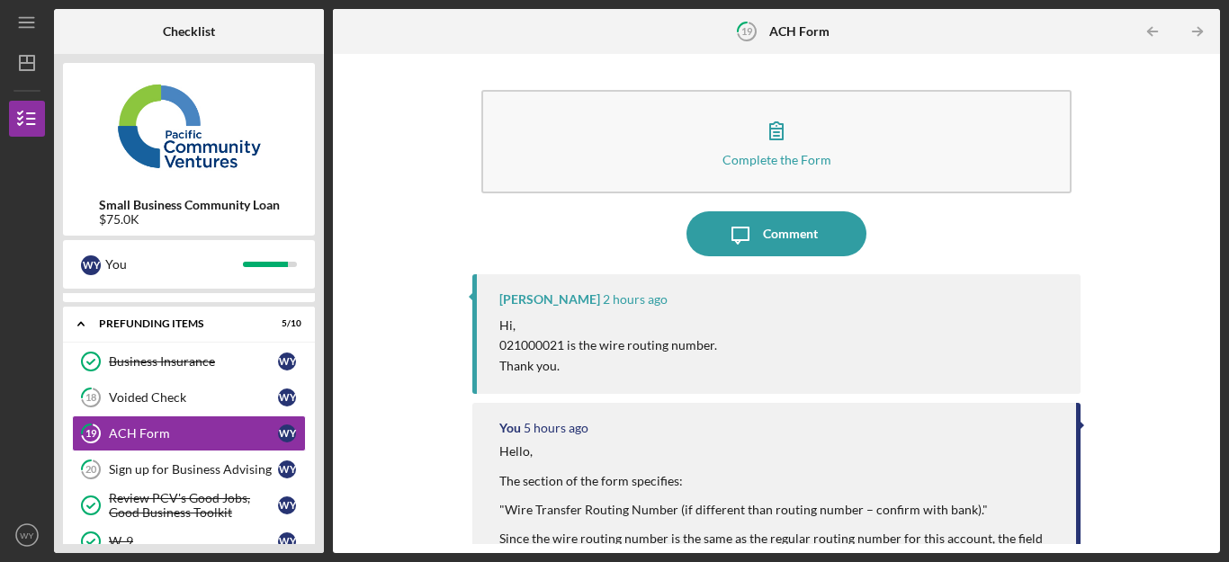
click at [426, 266] on div "Complete the Form Form Icon/Message Comment [PERSON_NAME] 2 hours ago Hi, 02100…" at bounding box center [776, 303] width 869 height 481
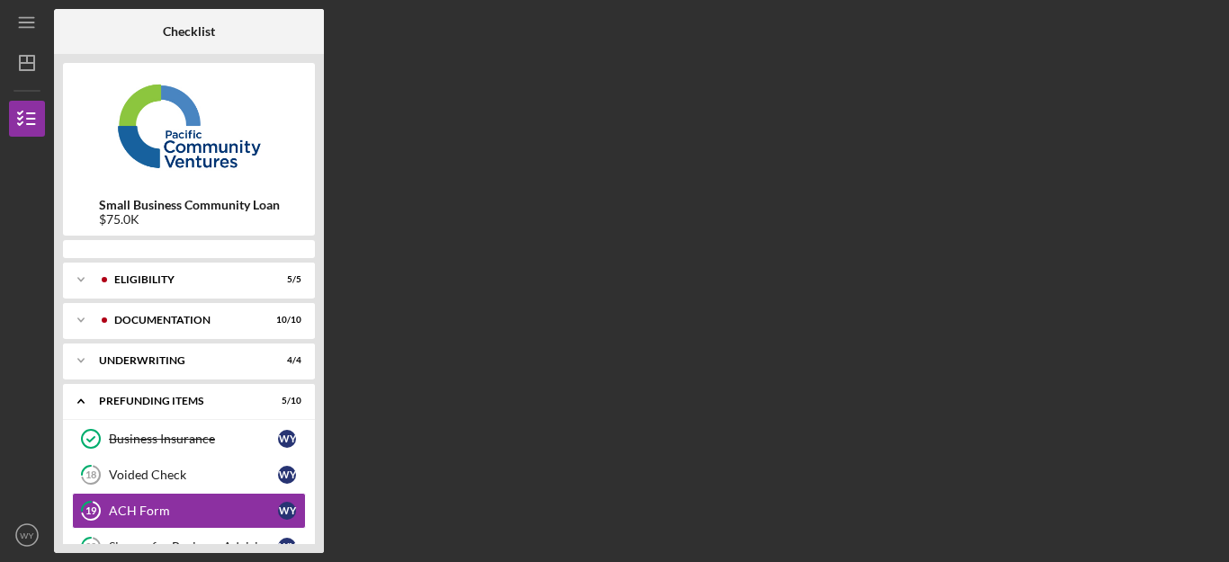
scroll to position [108, 0]
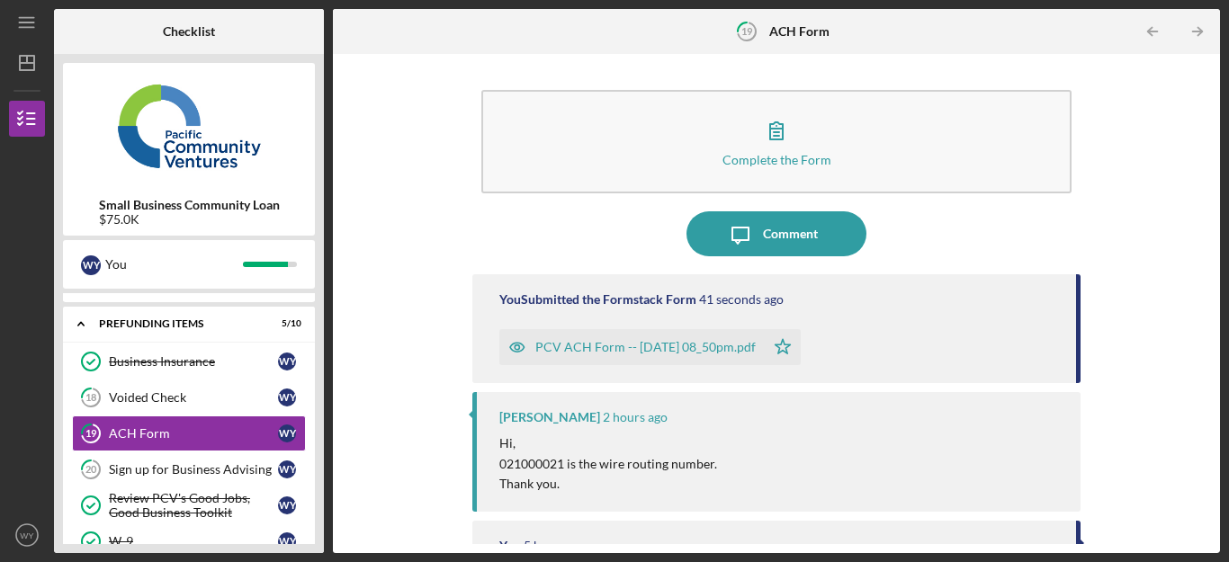
click at [406, 295] on div "Complete the Form Form Icon/Message Comment You Submitted the Formstack Form 41…" at bounding box center [776, 303] width 869 height 481
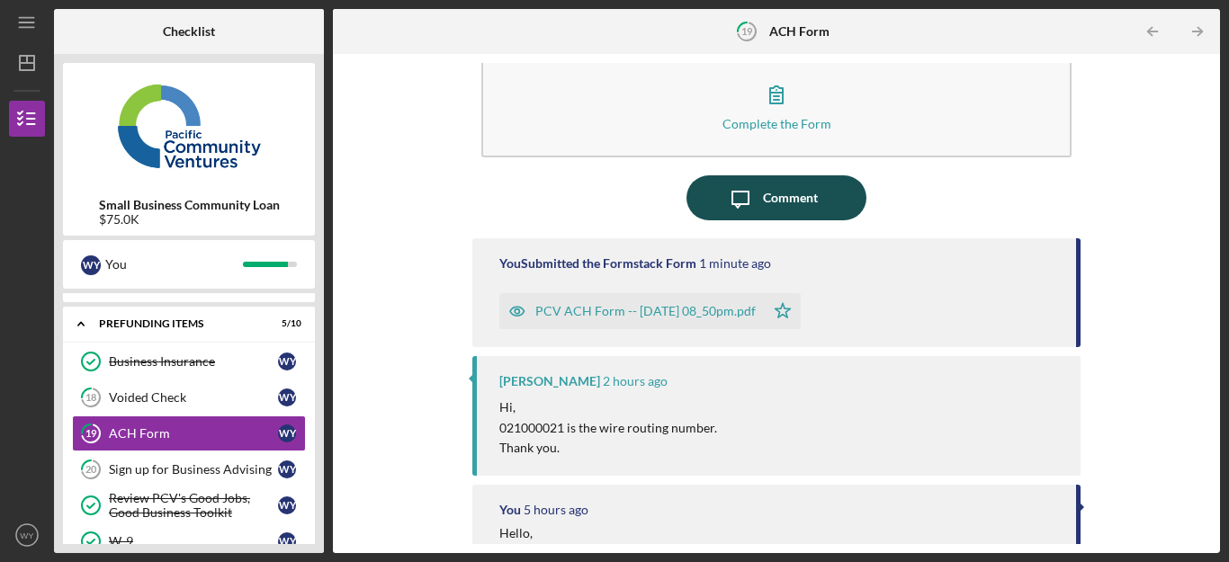
scroll to position [0, 0]
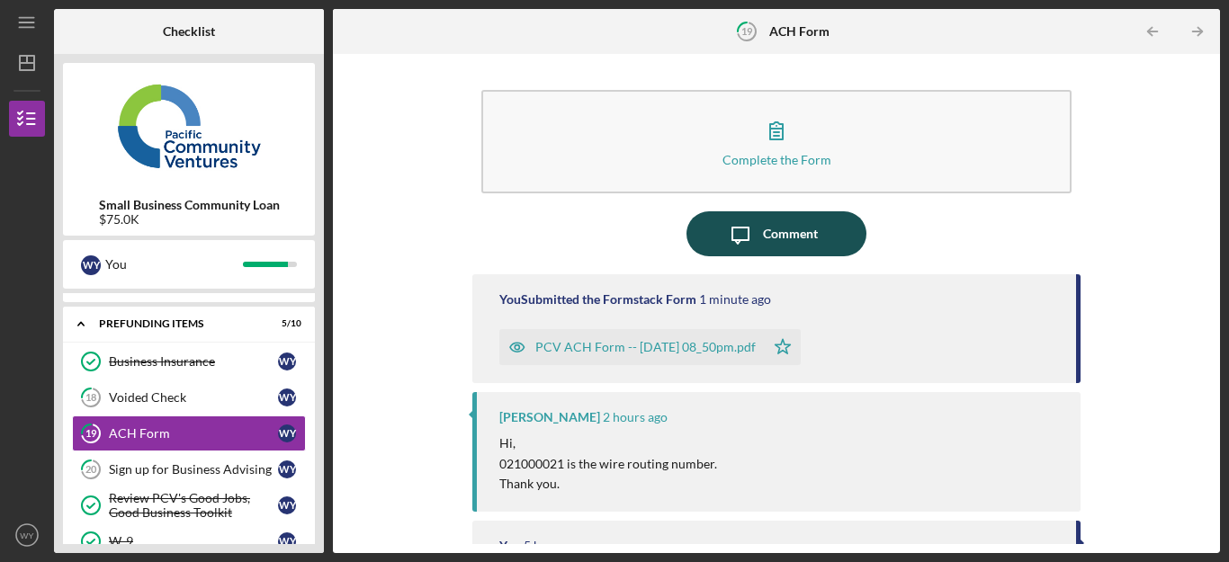
click at [763, 224] on div "Comment" at bounding box center [790, 233] width 55 height 45
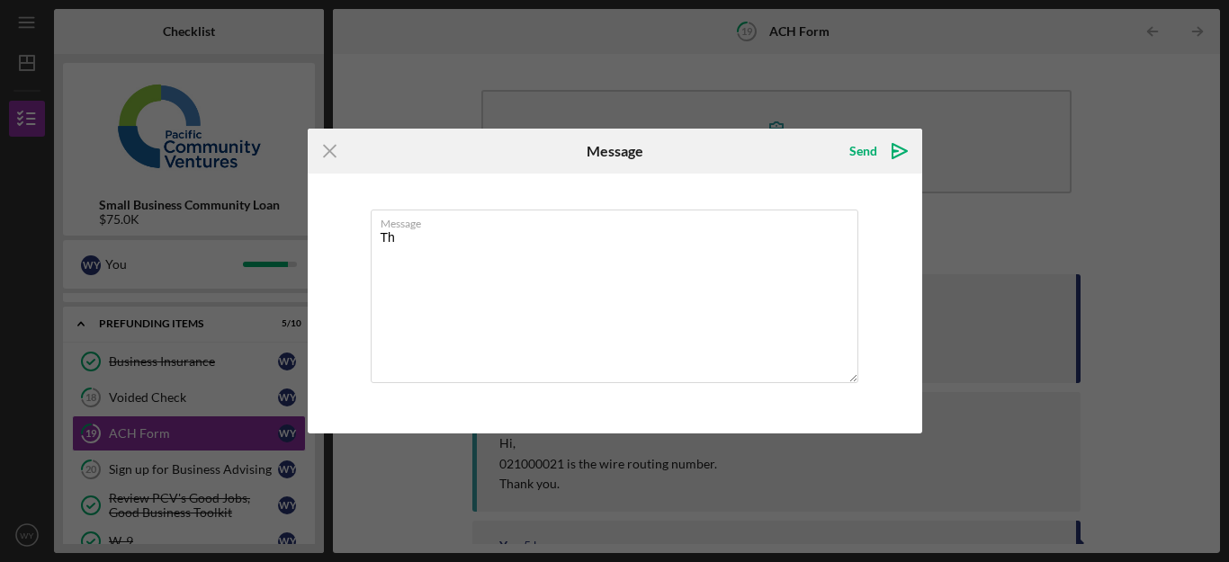
type textarea "T"
type textarea "I"
type textarea "O"
type textarea "Thank you."
click at [850, 150] on div "Send" at bounding box center [863, 151] width 28 height 36
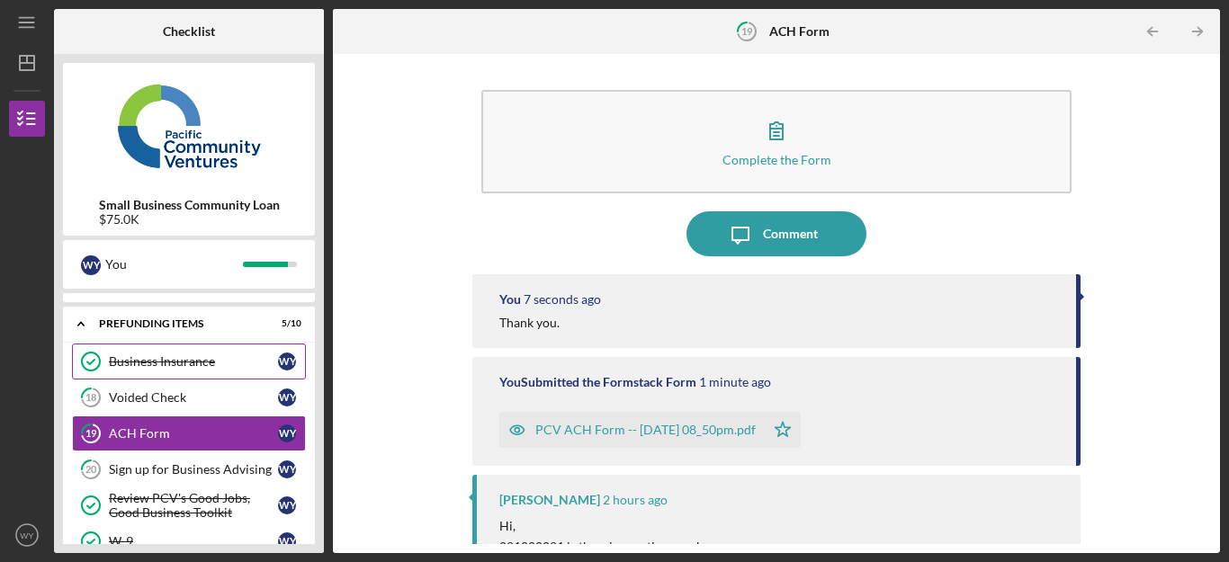
click at [157, 358] on div "Business Insurance" at bounding box center [193, 362] width 169 height 14
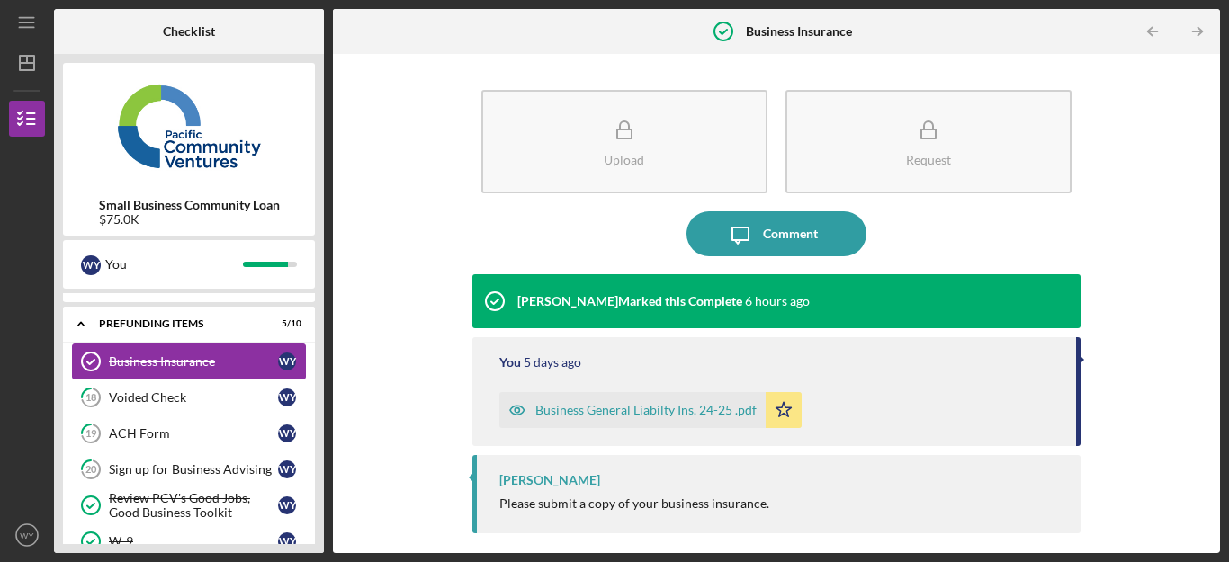
scroll to position [144, 0]
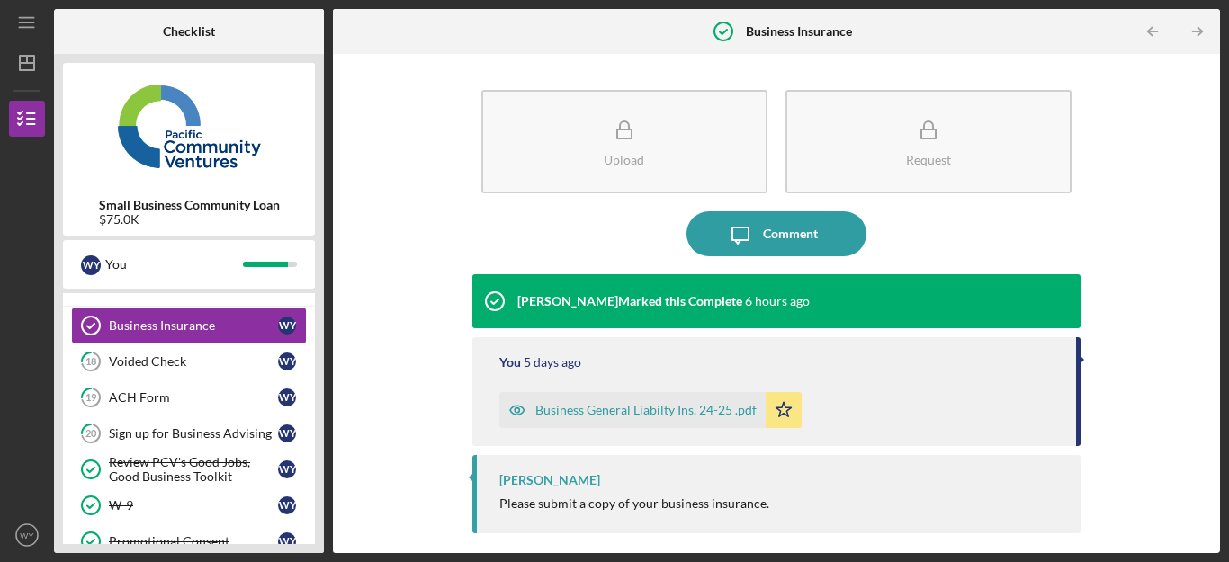
click at [157, 358] on div "Voided Check" at bounding box center [193, 362] width 169 height 14
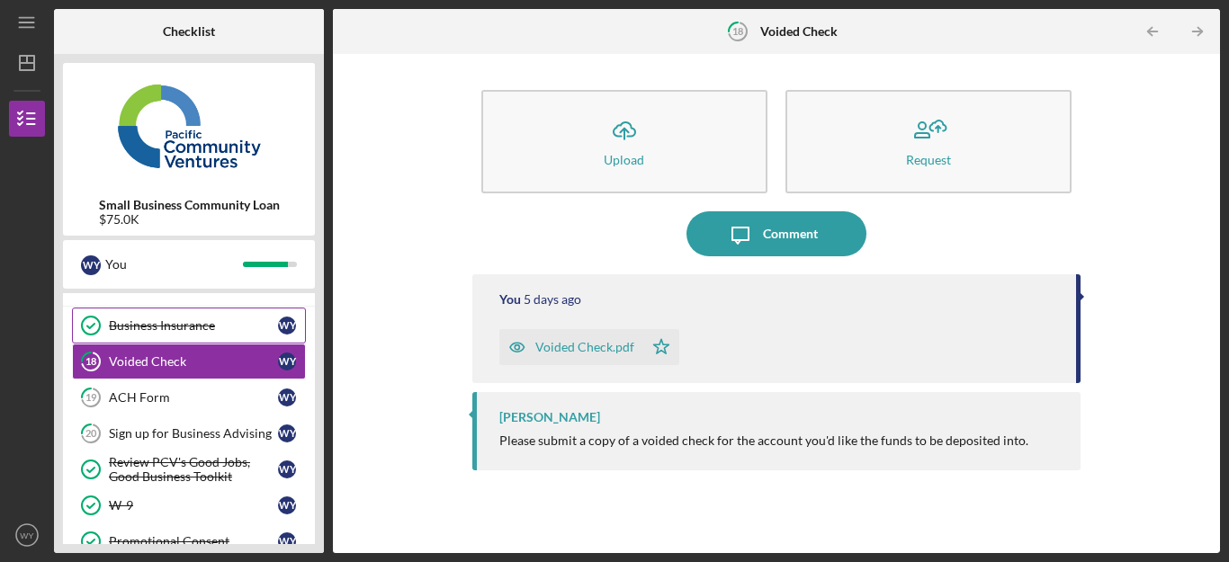
scroll to position [180, 0]
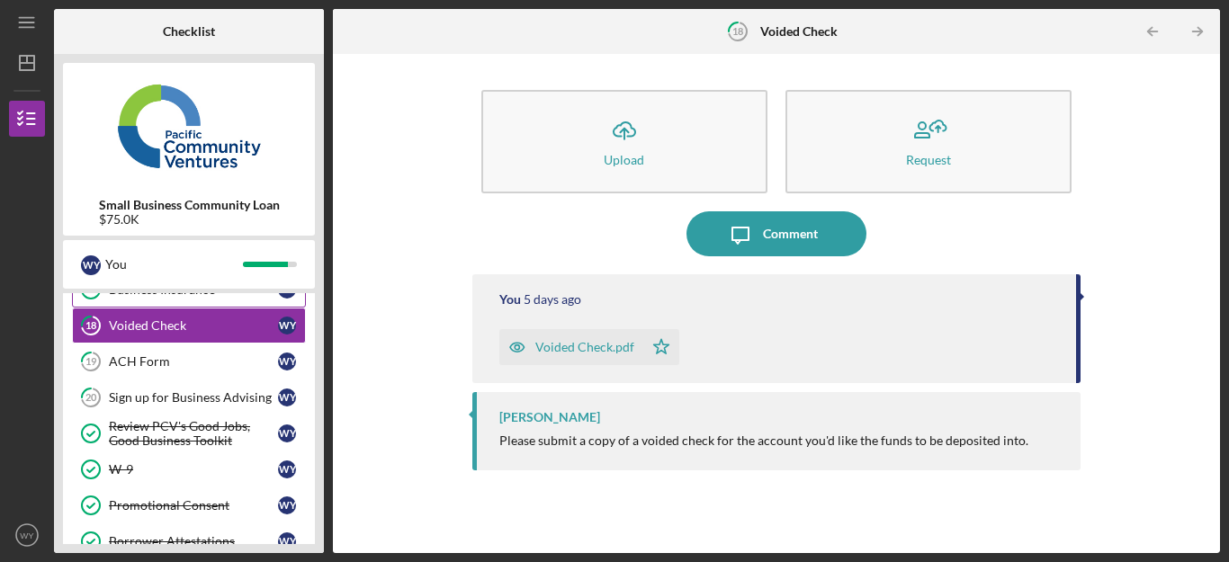
click at [157, 358] on div "ACH Form" at bounding box center [193, 362] width 169 height 14
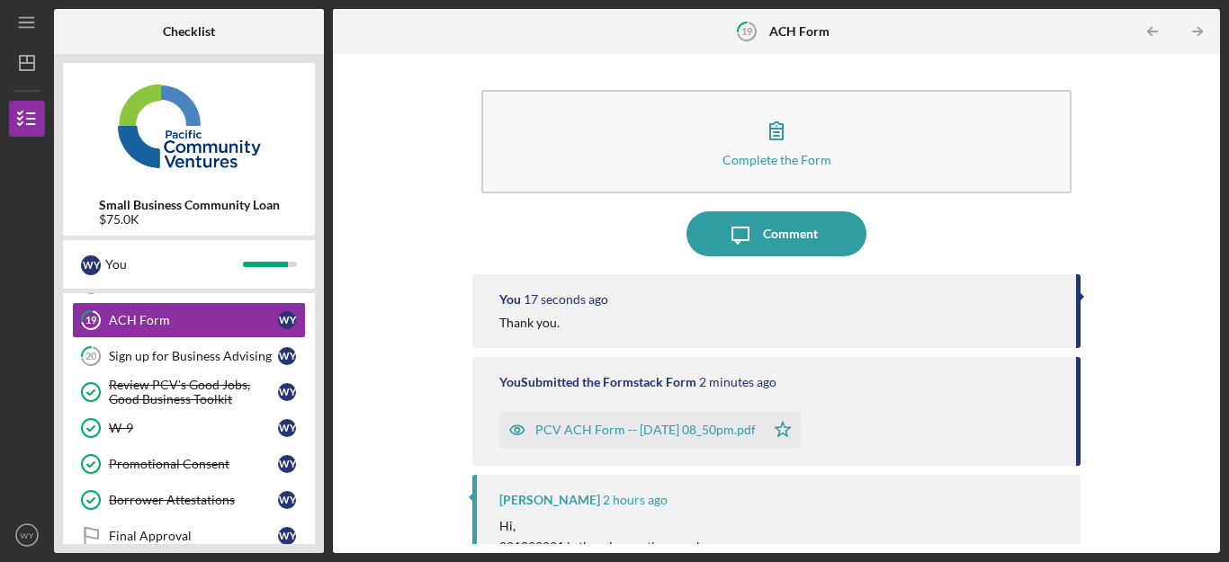
scroll to position [252, 0]
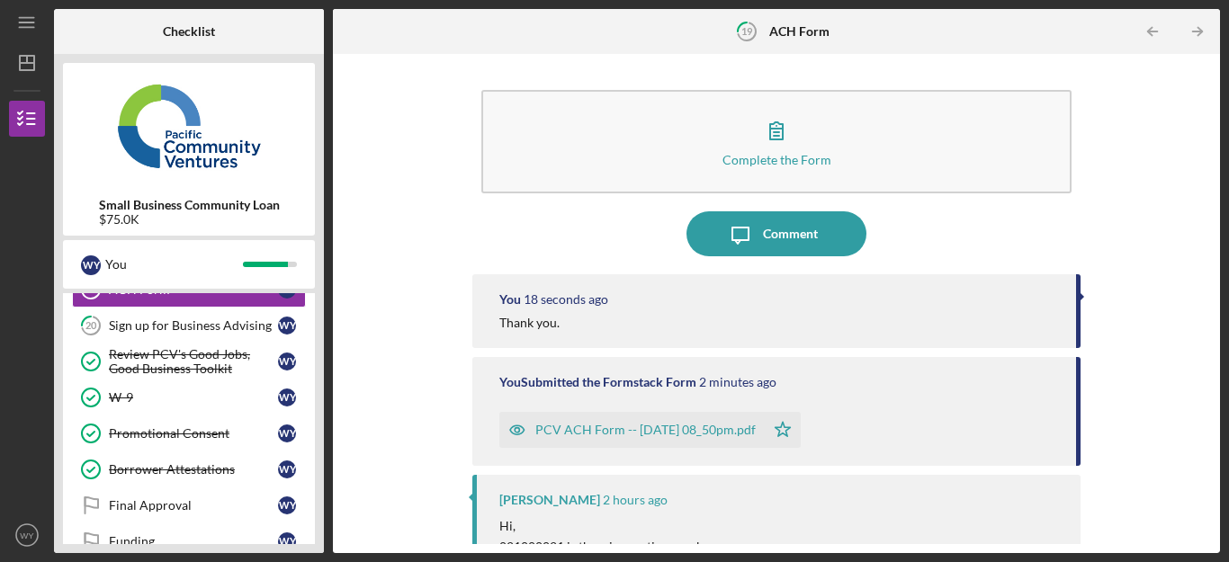
click at [603, 427] on div "PCV ACH Form -- 2025-08-25 08_50pm.pdf" at bounding box center [645, 430] width 220 height 14
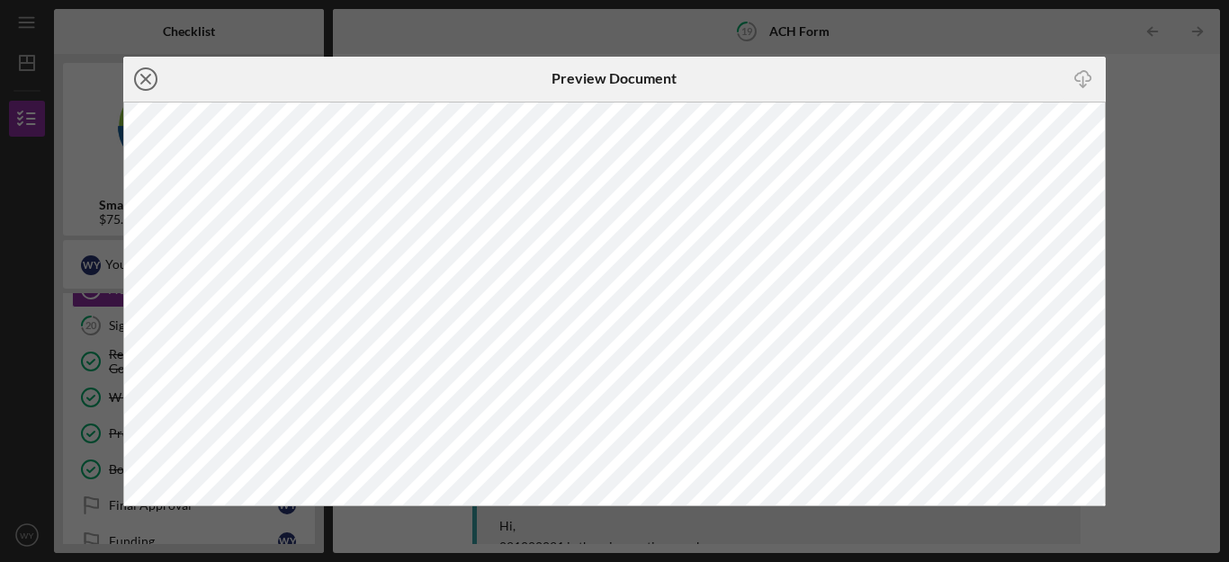
click at [151, 77] on icon "Icon/Close" at bounding box center [145, 79] width 45 height 45
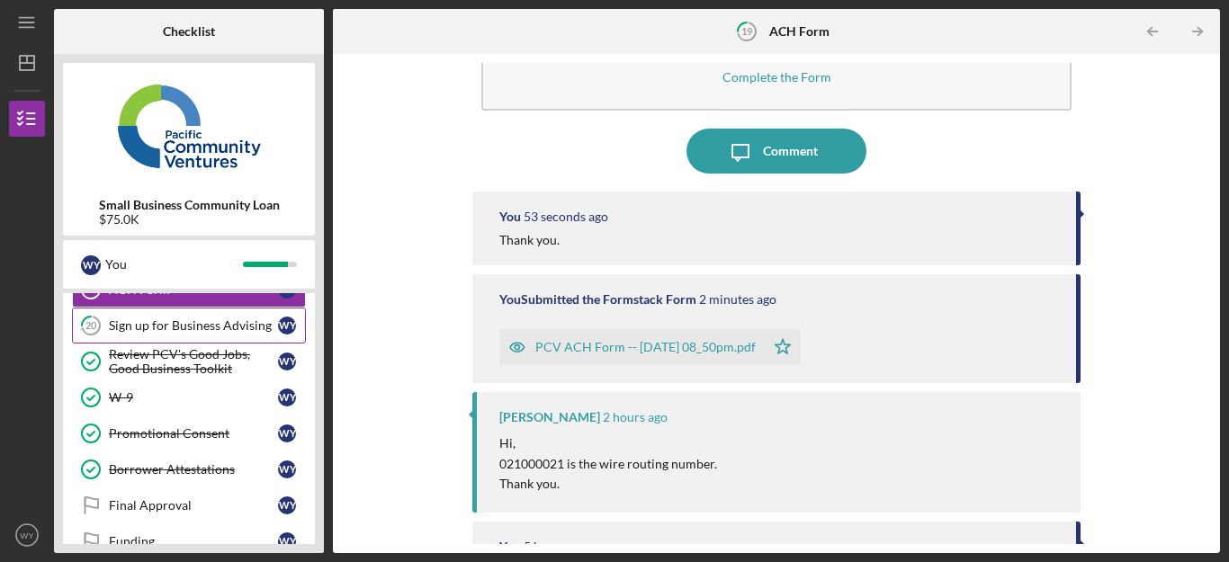
scroll to position [108, 0]
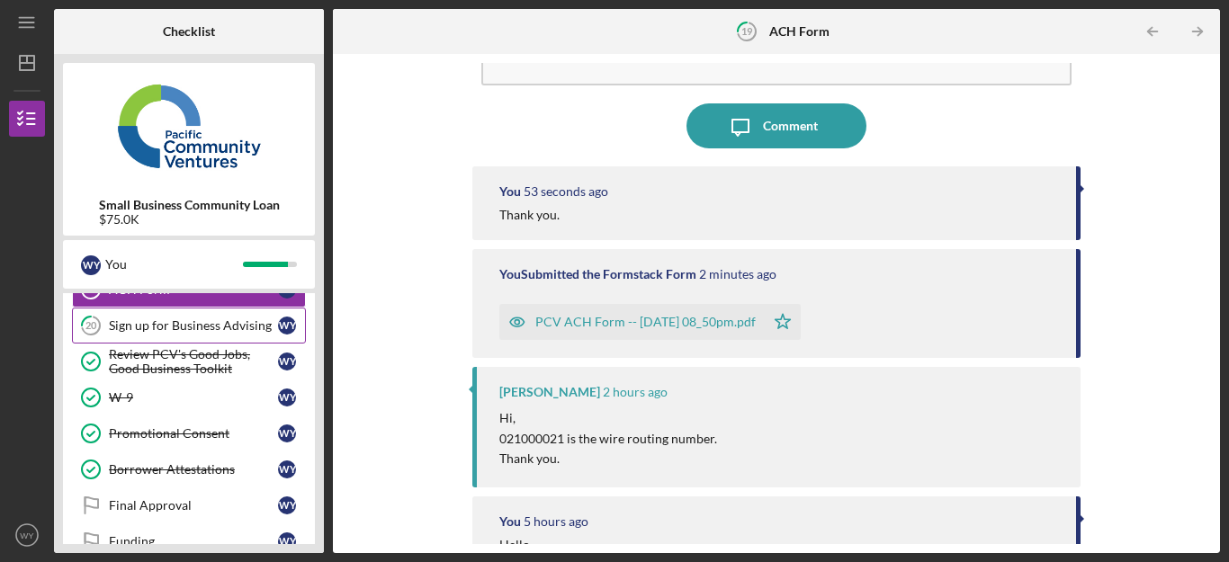
click at [201, 319] on div "Sign up for Business Advising" at bounding box center [193, 326] width 169 height 14
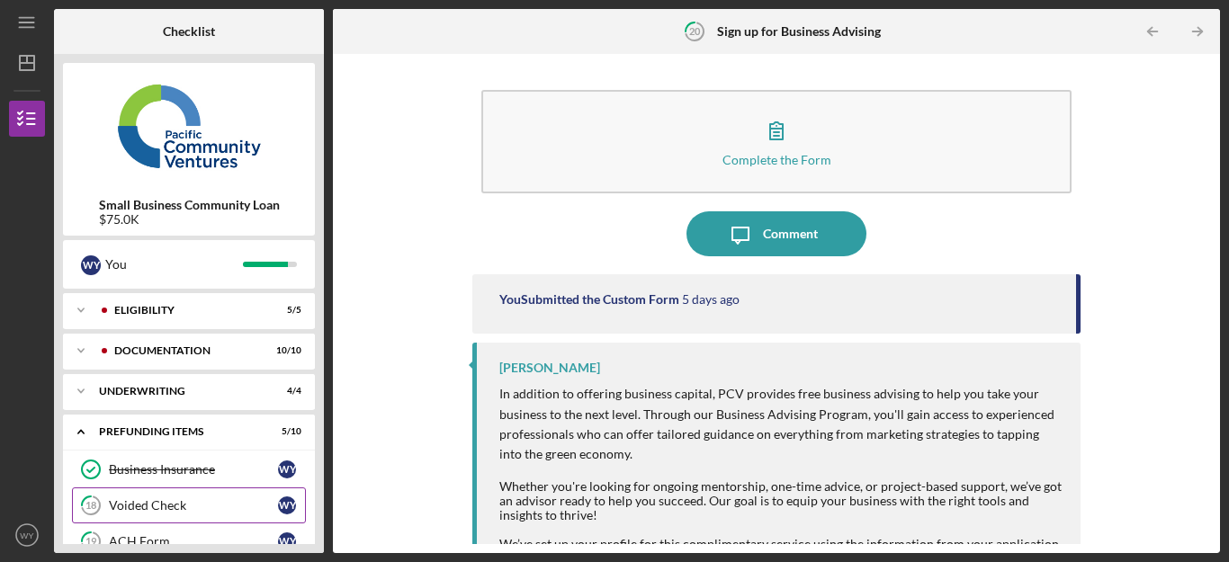
click at [187, 488] on link "18 Voided Check W Y" at bounding box center [189, 506] width 234 height 36
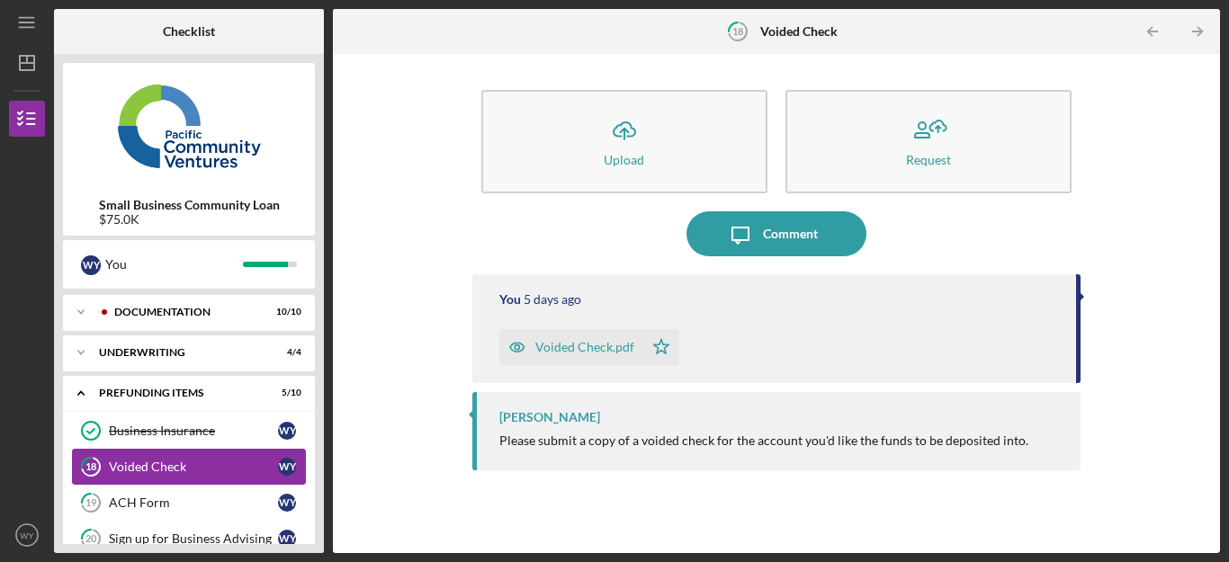
scroll to position [36, 0]
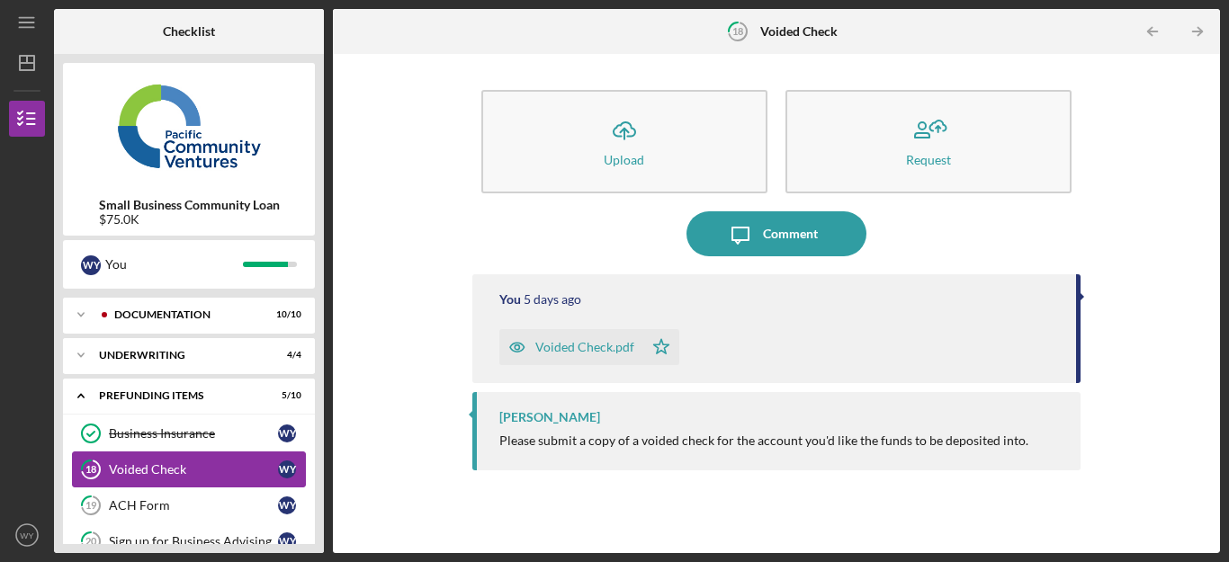
click at [187, 488] on link "19 ACH Form W Y" at bounding box center [189, 506] width 234 height 36
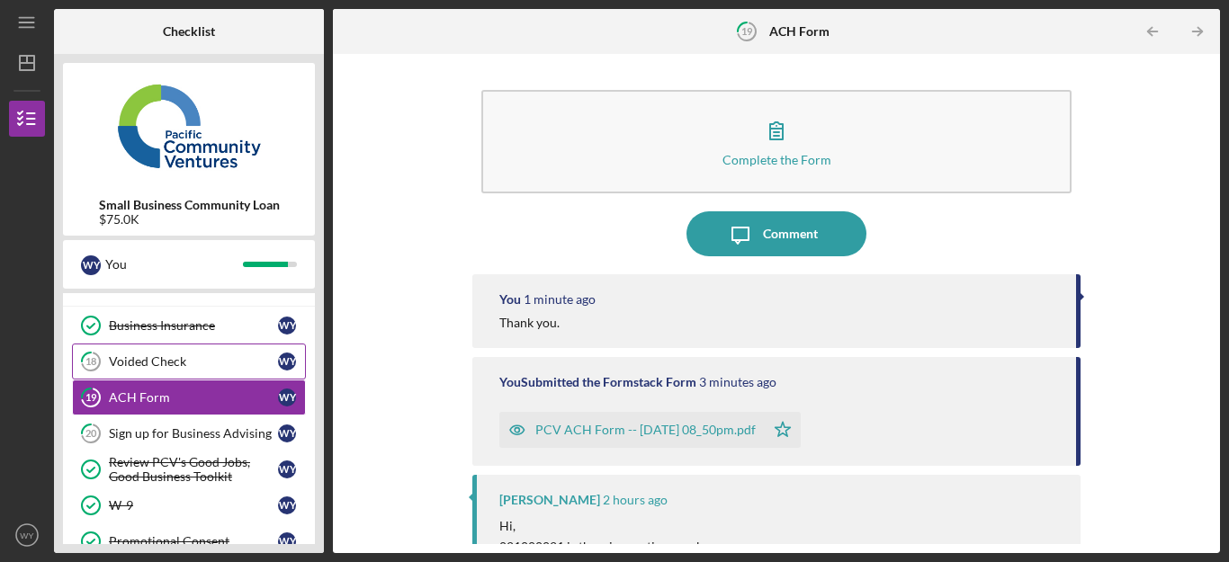
scroll to position [180, 0]
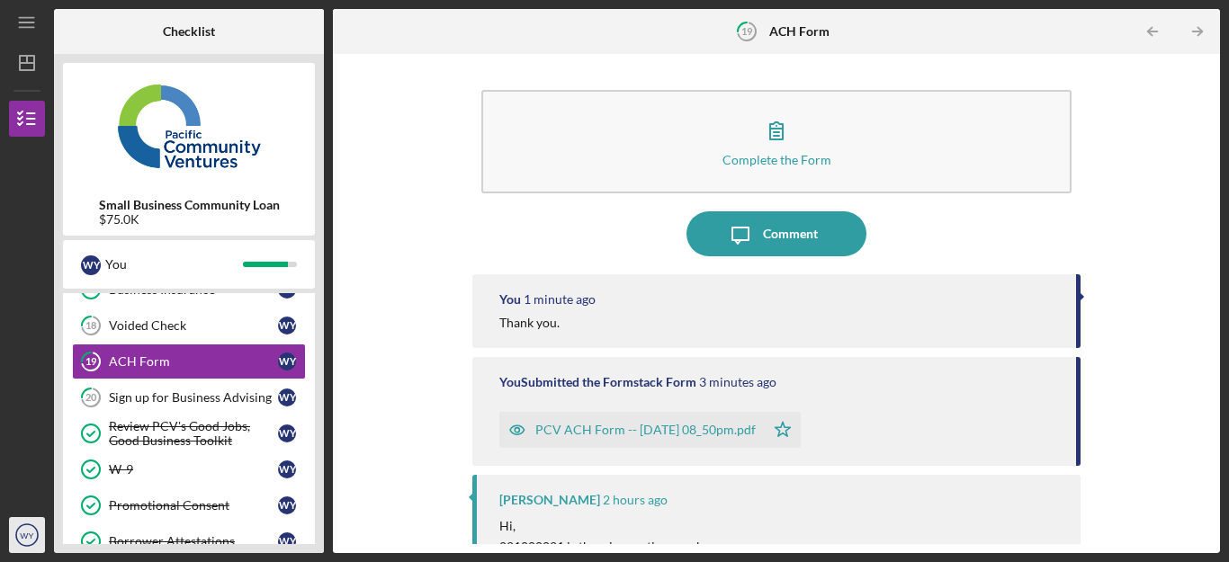
click at [34, 527] on circle "button" at bounding box center [27, 536] width 22 height 22
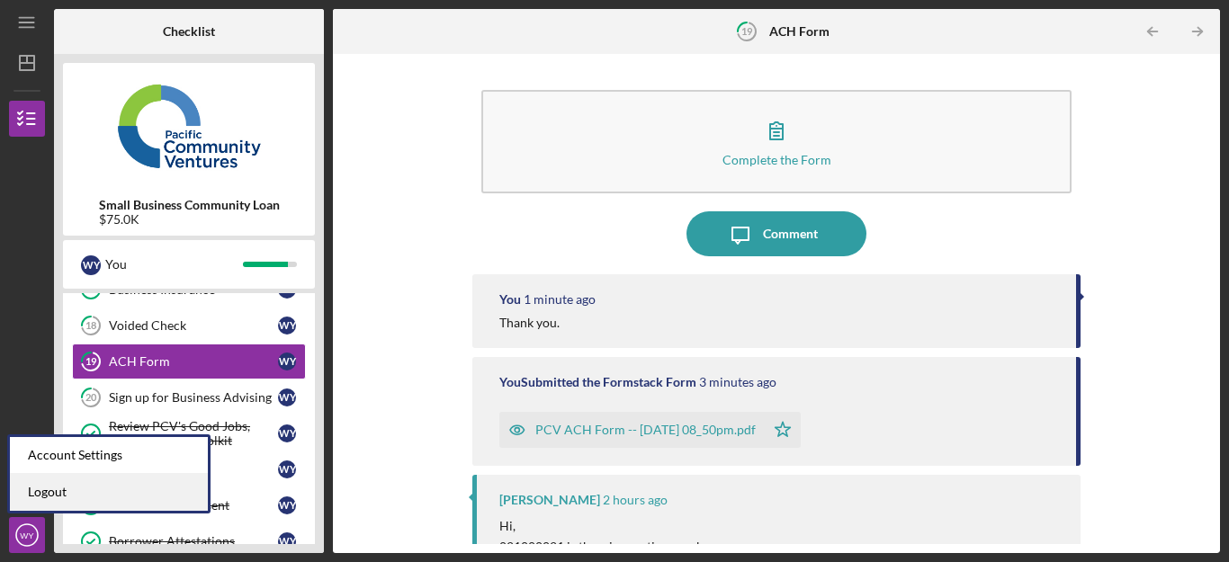
click at [121, 484] on link "Logout" at bounding box center [109, 492] width 198 height 37
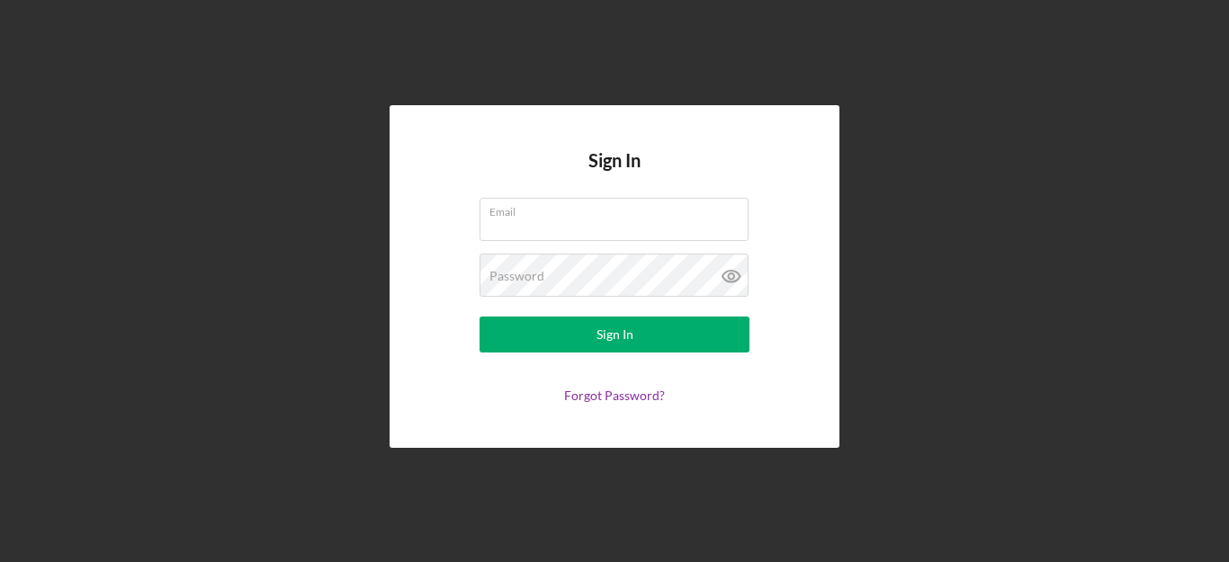
type input "[PERSON_NAME][EMAIL_ADDRESS][DOMAIN_NAME]"
